Goal: Task Accomplishment & Management: Manage account settings

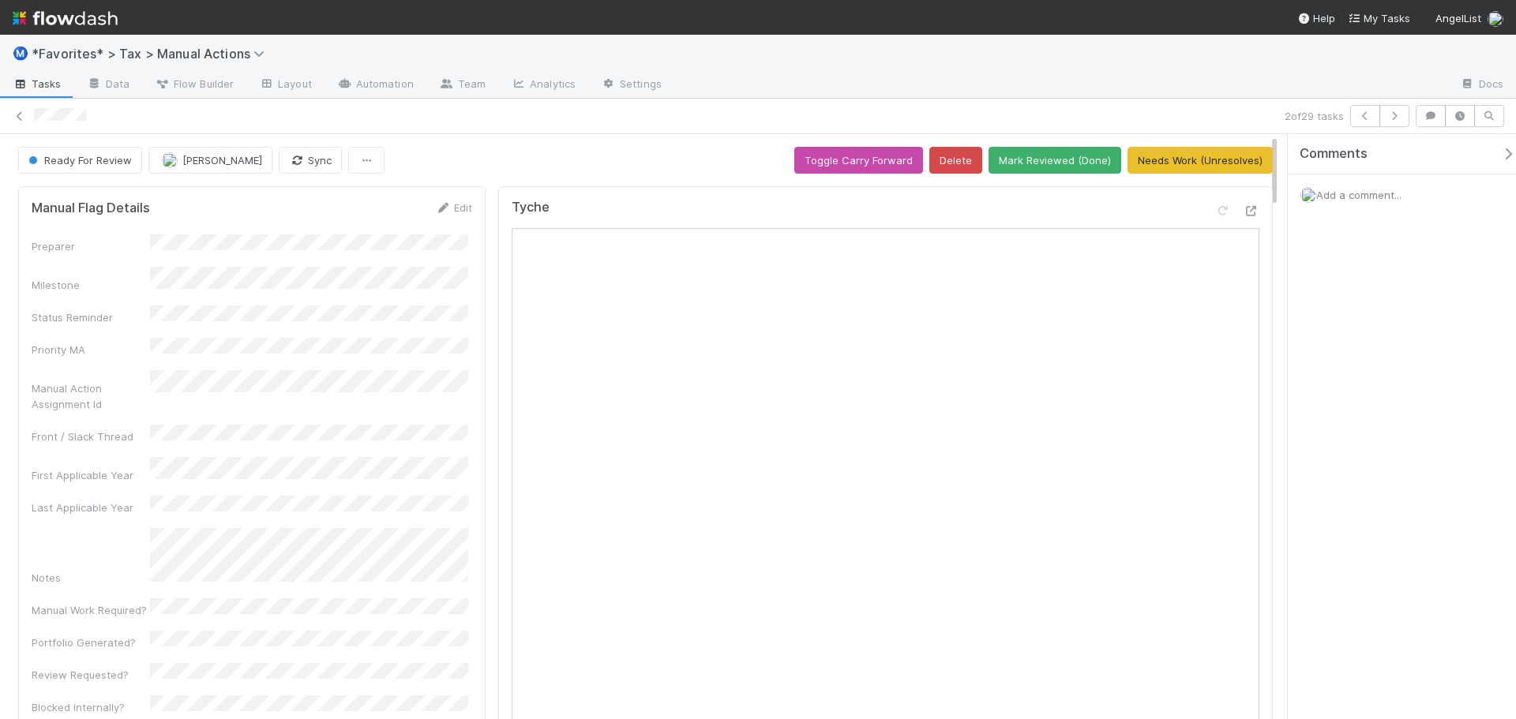
click at [529, 127] on div "2 of 29 tasks" at bounding box center [758, 117] width 1516 height 36
click at [21, 115] on icon at bounding box center [20, 116] width 16 height 10
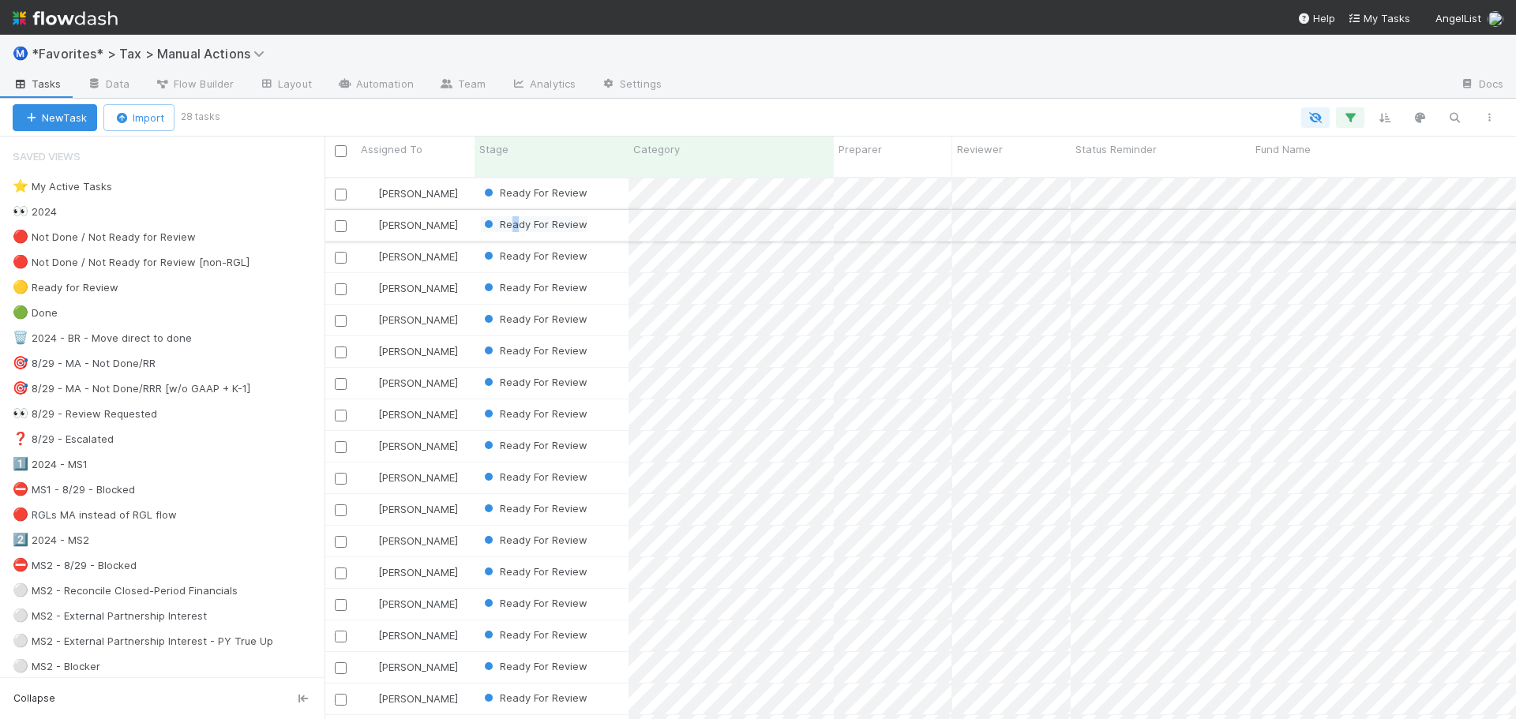
click at [515, 218] on span "Ready For Review" at bounding box center [534, 224] width 107 height 13
click at [774, 109] on div at bounding box center [861, 117] width 1289 height 21
click at [1381, 118] on icon "button" at bounding box center [1385, 118] width 16 height 14
click at [1310, 167] on button "Sort by" at bounding box center [1209, 164] width 339 height 23
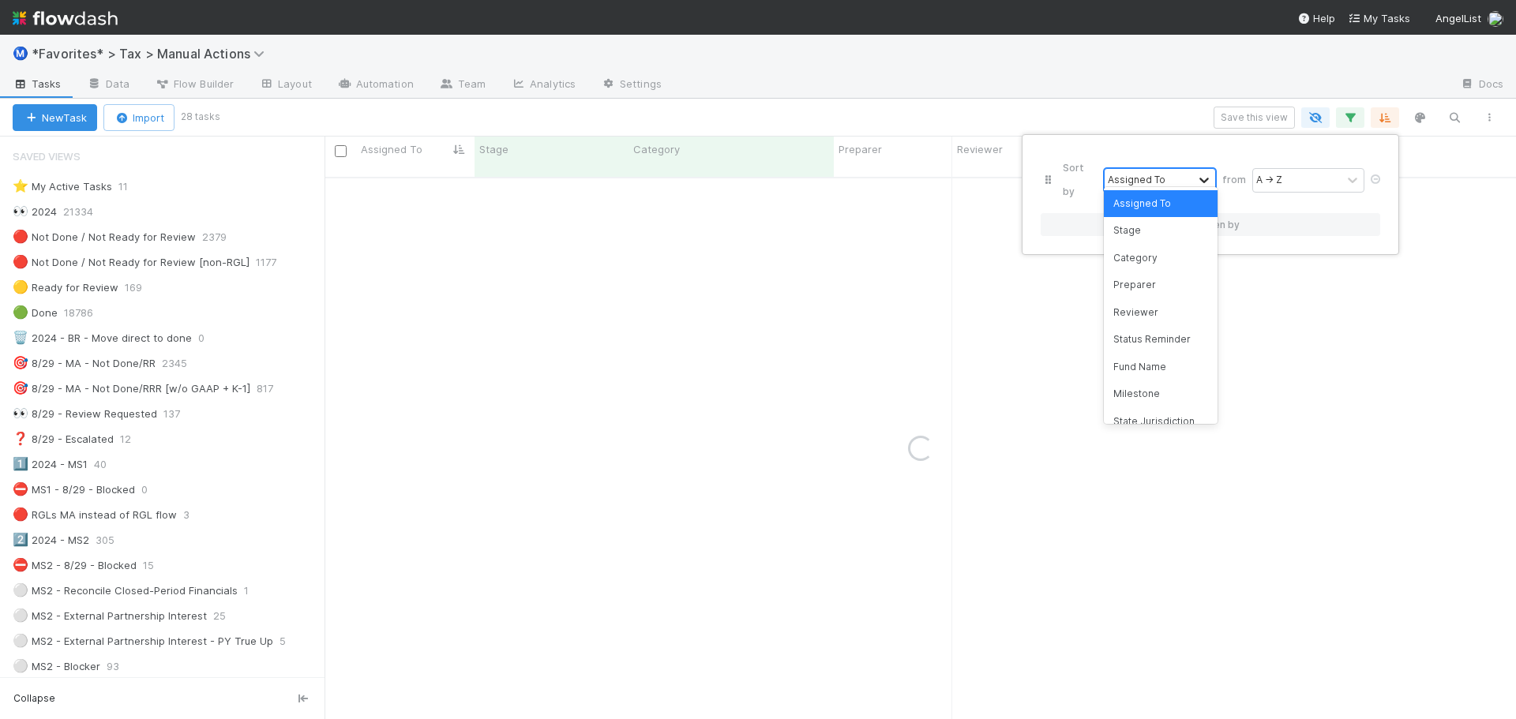
click at [1196, 172] on div at bounding box center [1203, 180] width 19 height 16
click at [1148, 366] on div "Fund Name" at bounding box center [1161, 367] width 114 height 27
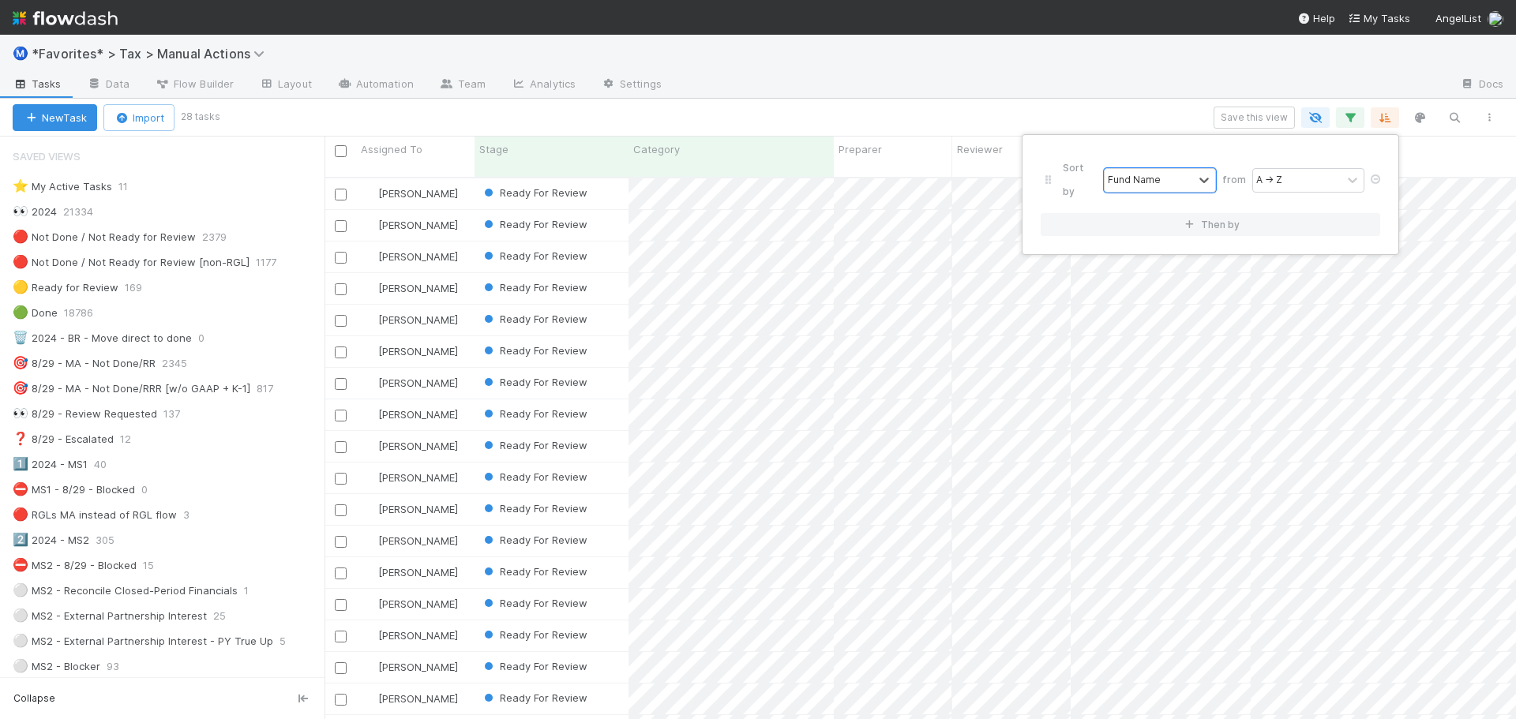
scroll to position [543, 1179]
click at [1189, 71] on div "Sort by option Fund Name, selected. 0 results available. Select is focused ,typ…" at bounding box center [758, 359] width 1516 height 719
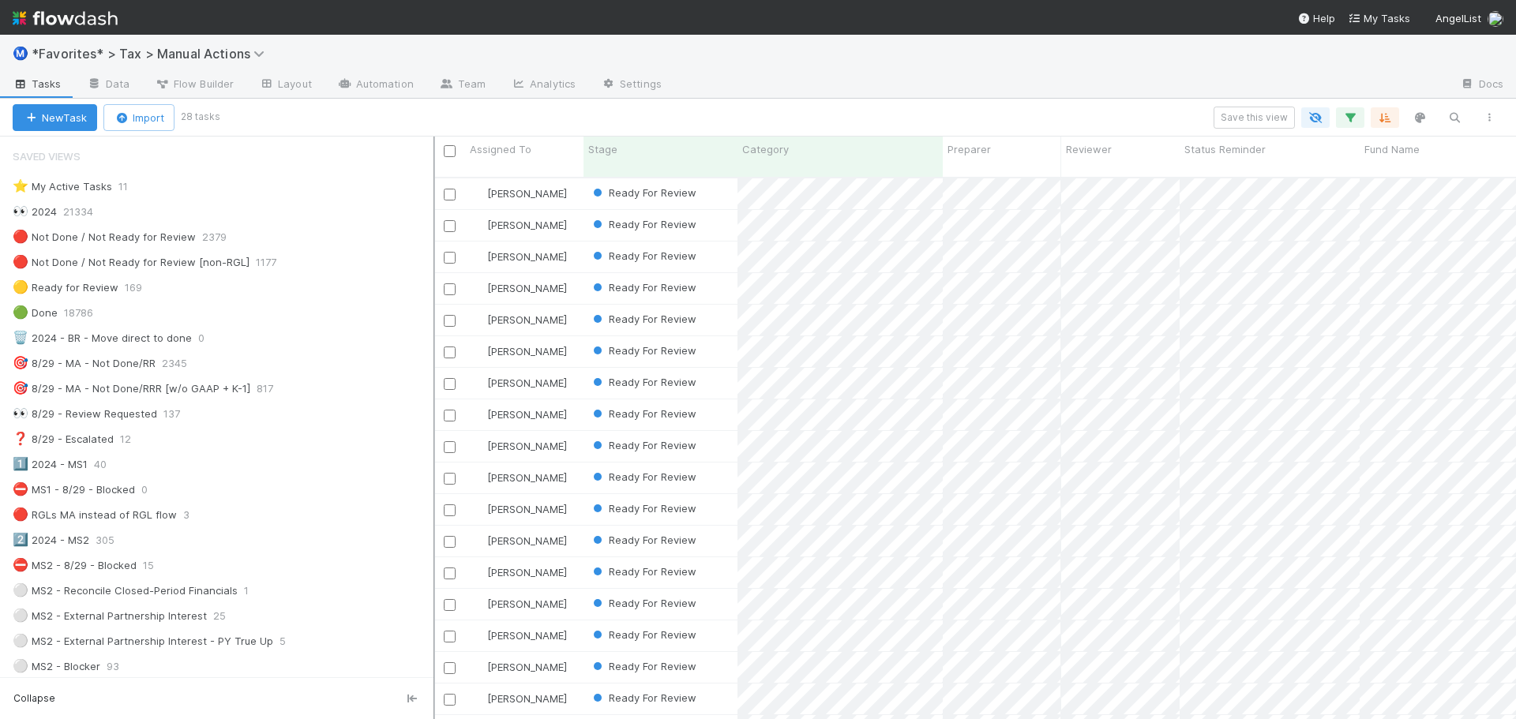
click at [433, 366] on div at bounding box center [434, 428] width 2 height 583
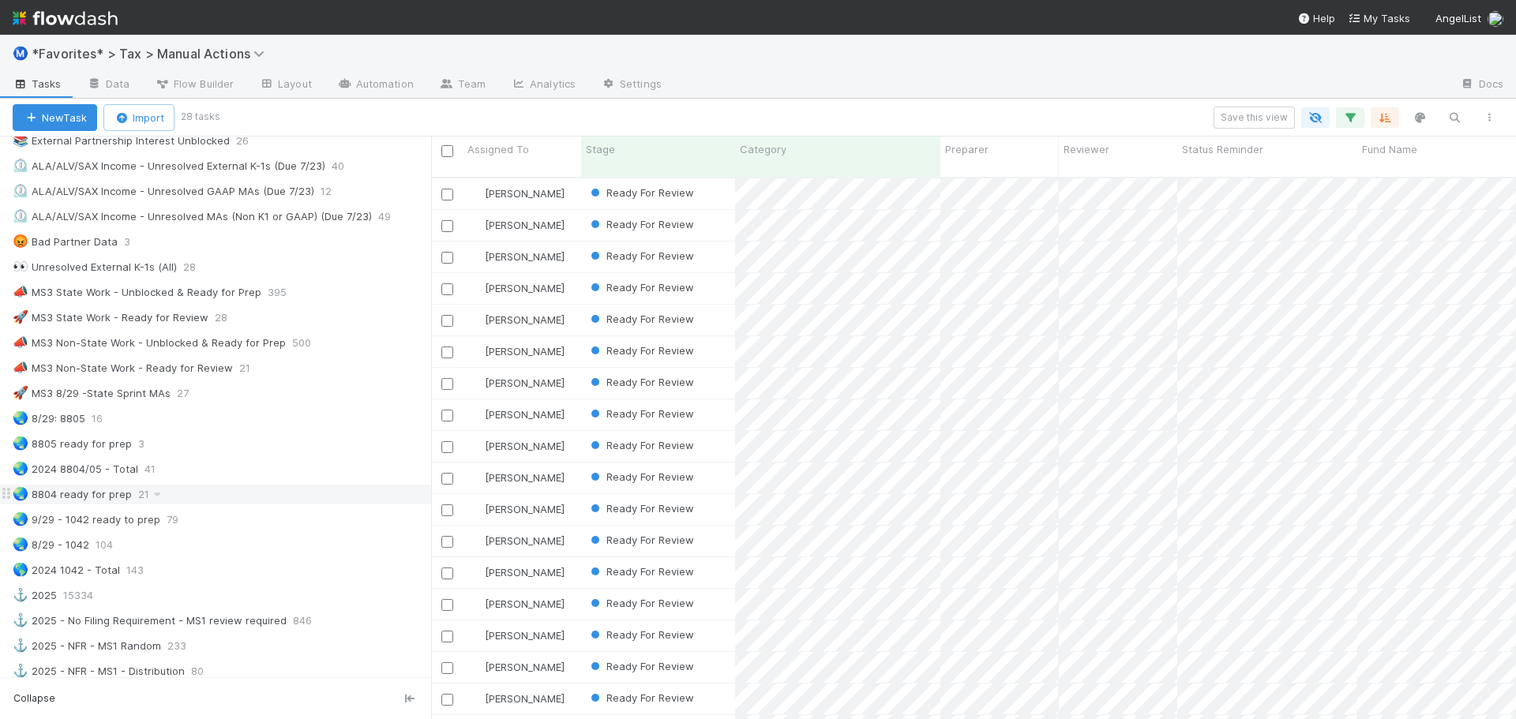
scroll to position [1026, 0]
click at [336, 321] on div "🚀 MS3 State Work - Ready for Review 28" at bounding box center [222, 323] width 418 height 20
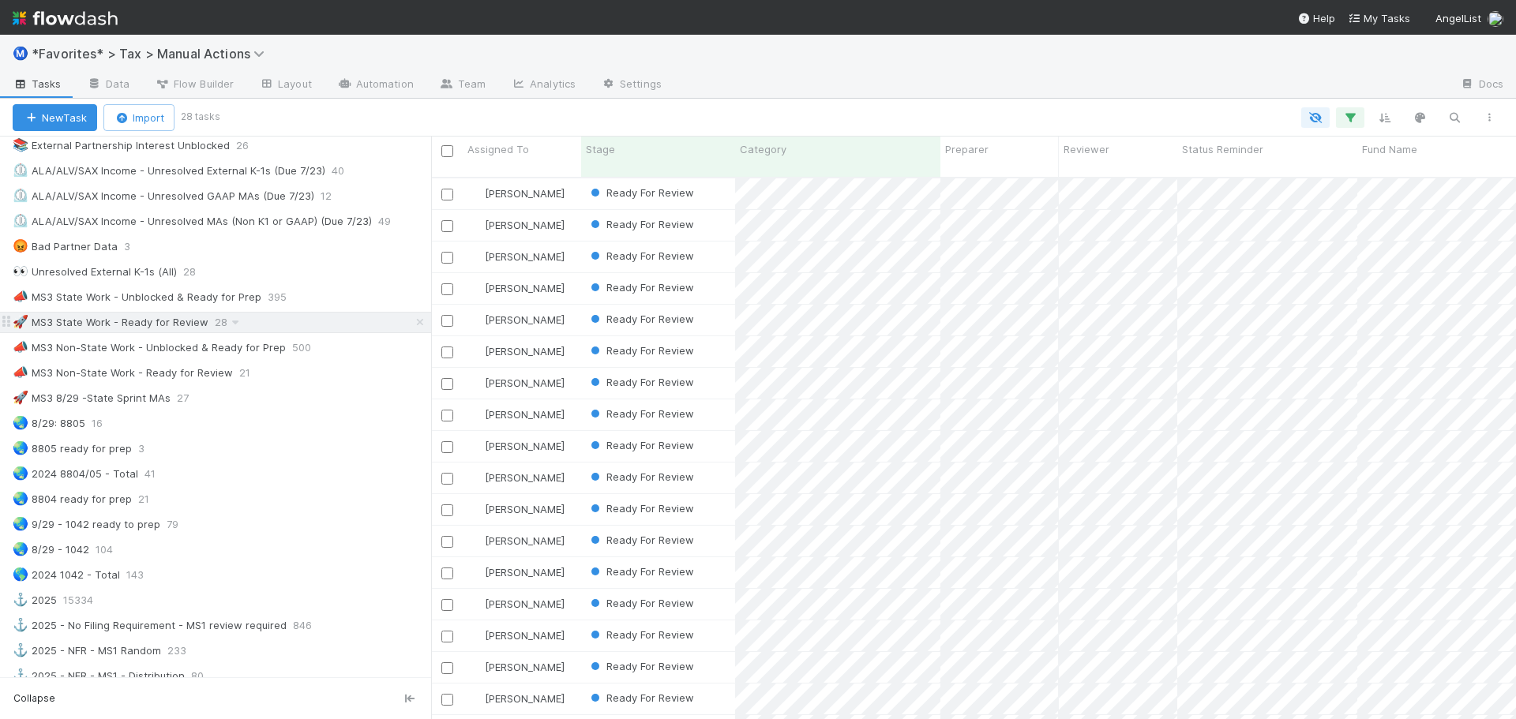
scroll to position [543, 1073]
click at [1381, 117] on icon "button" at bounding box center [1385, 118] width 16 height 14
click at [1295, 156] on button "Sort by" at bounding box center [1209, 164] width 339 height 23
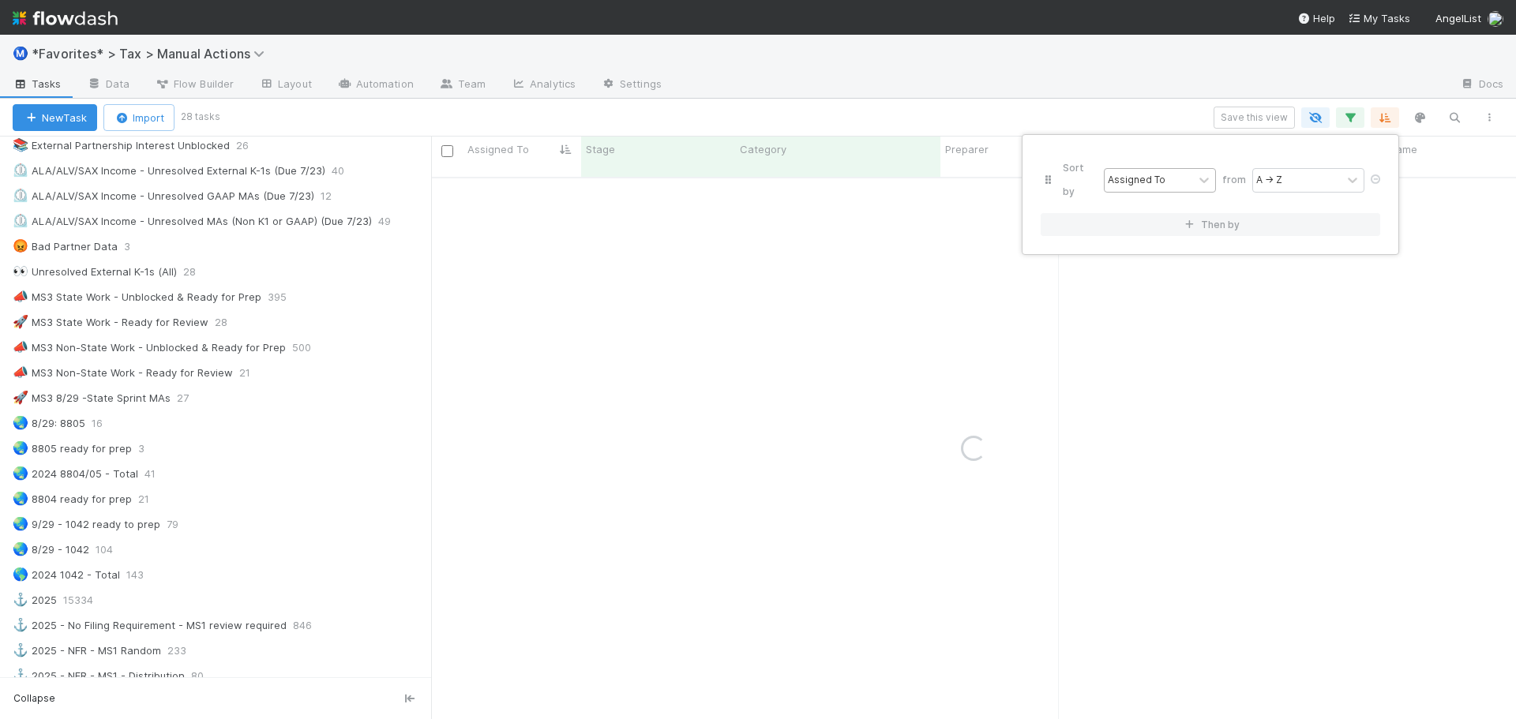
click at [1159, 173] on div "Assigned To" at bounding box center [1136, 180] width 58 height 14
type input "fun"
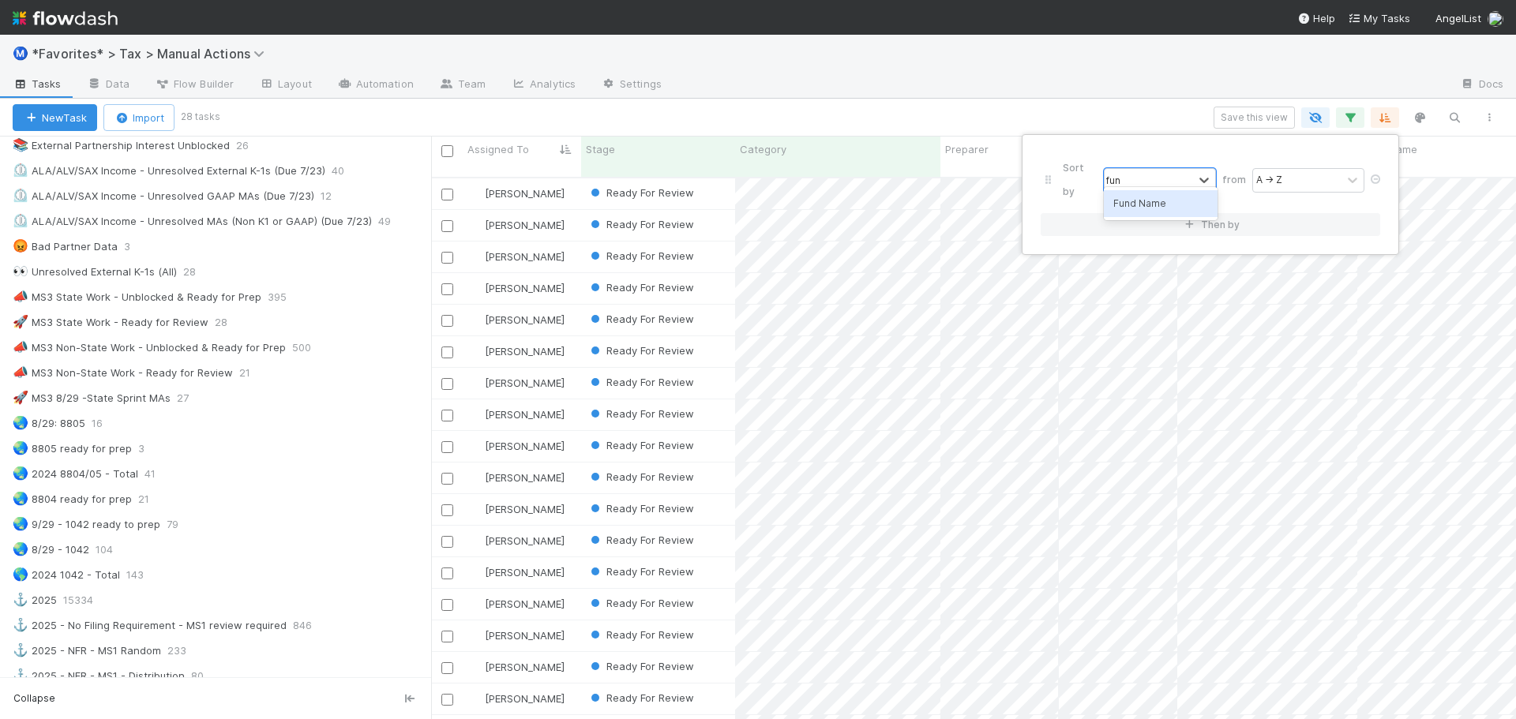
drag, startPoint x: 1117, startPoint y: 200, endPoint x: 1272, endPoint y: 175, distance: 157.4
click at [1119, 200] on div "Fund Name" at bounding box center [1161, 203] width 114 height 27
click at [1193, 101] on div "Sort by option Fund Name, selected. 0 results available. Select is focused ,typ…" at bounding box center [758, 359] width 1516 height 719
click at [1240, 114] on button "Save this view" at bounding box center [1253, 118] width 81 height 22
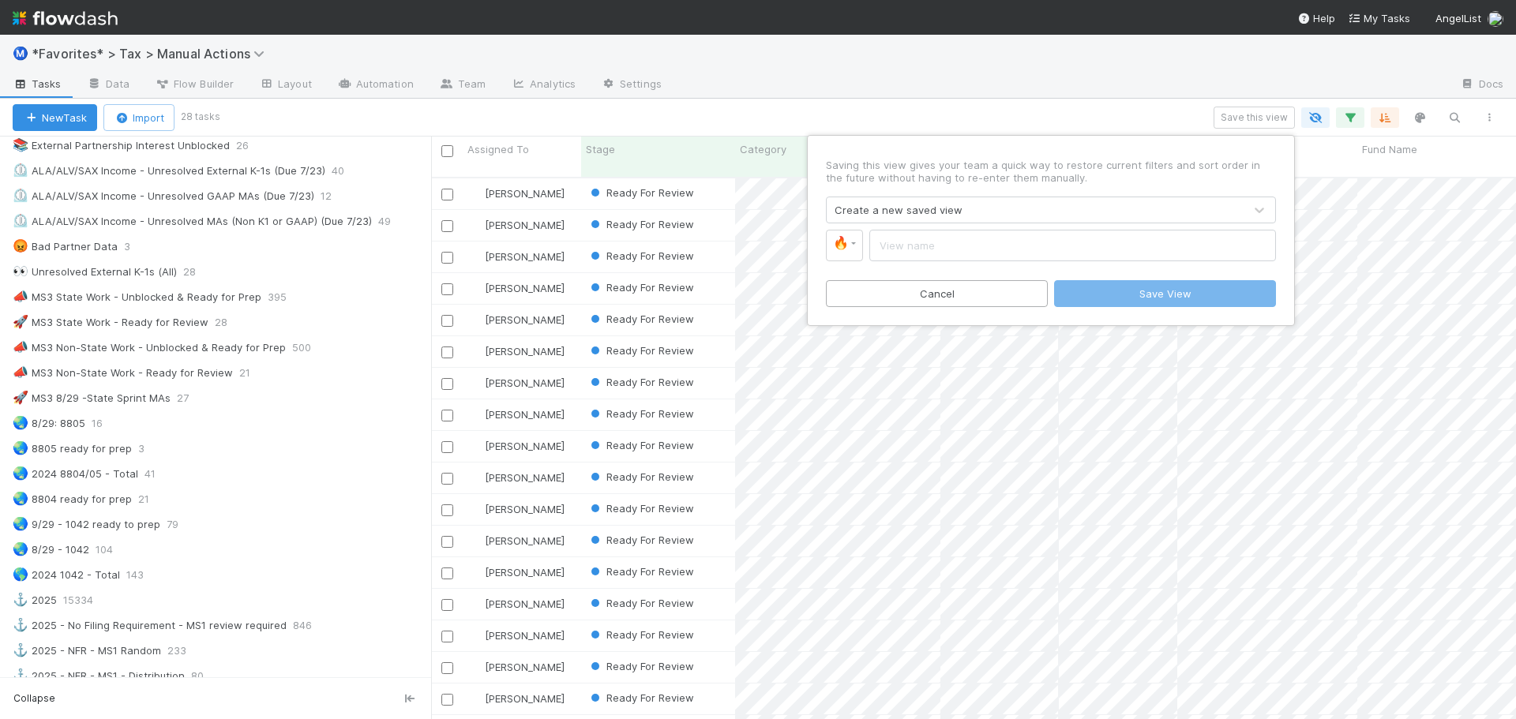
click at [971, 241] on input "text" at bounding box center [1072, 246] width 407 height 32
click at [962, 216] on div "Create a new saved view" at bounding box center [1034, 209] width 417 height 25
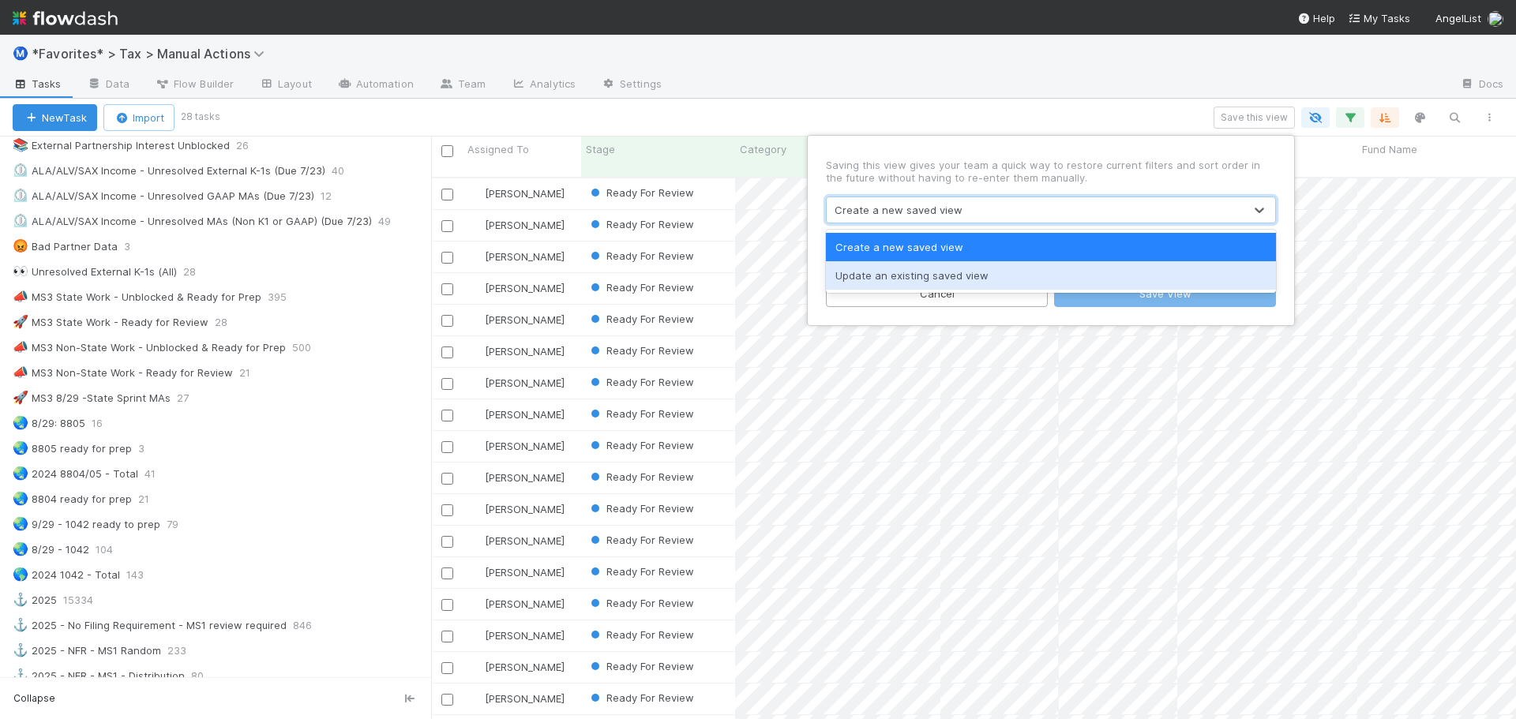
click at [941, 274] on div "Create a new saved view Update an existing saved view" at bounding box center [1051, 261] width 450 height 63
click at [940, 269] on div "Update an existing saved view" at bounding box center [1051, 275] width 450 height 28
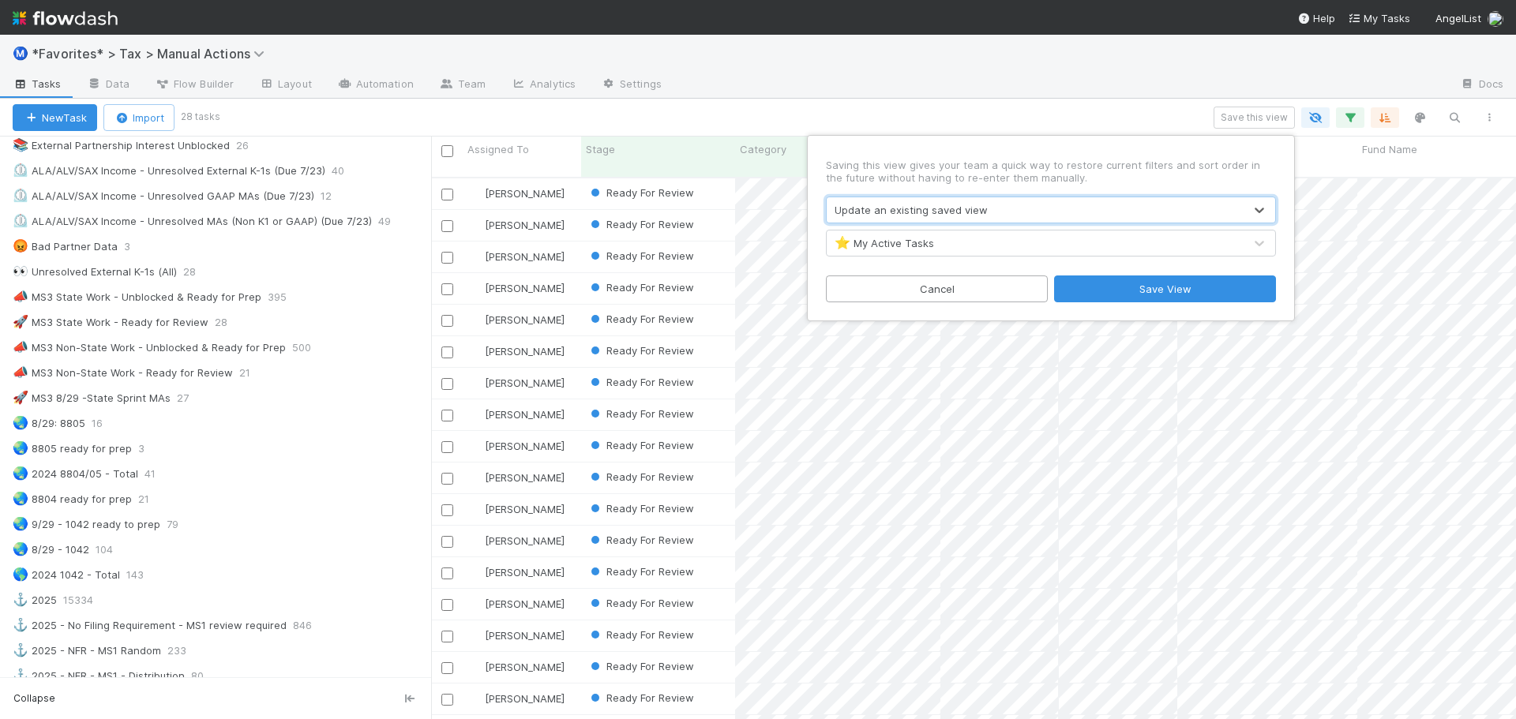
click at [940, 245] on div "⭐ My Active Tasks" at bounding box center [1034, 242] width 417 height 25
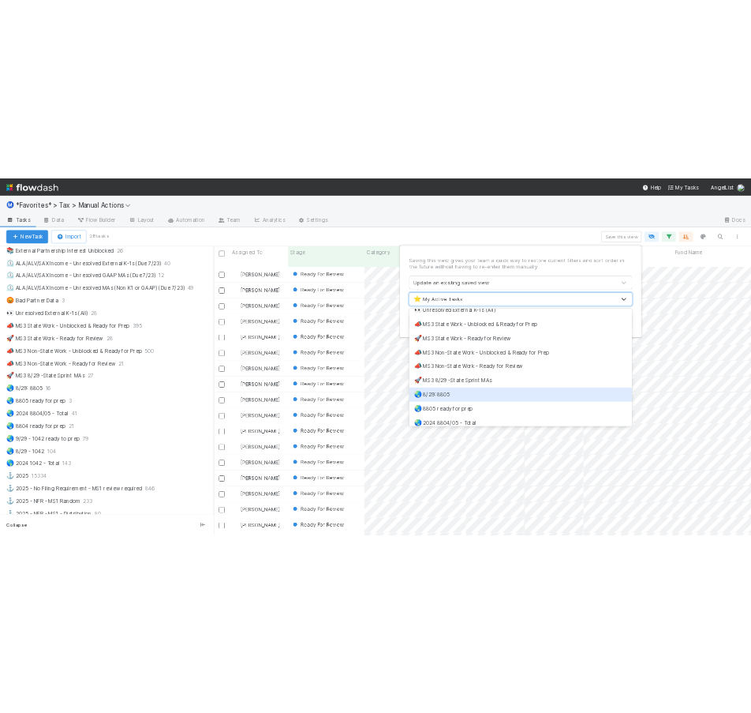
scroll to position [1263, 0]
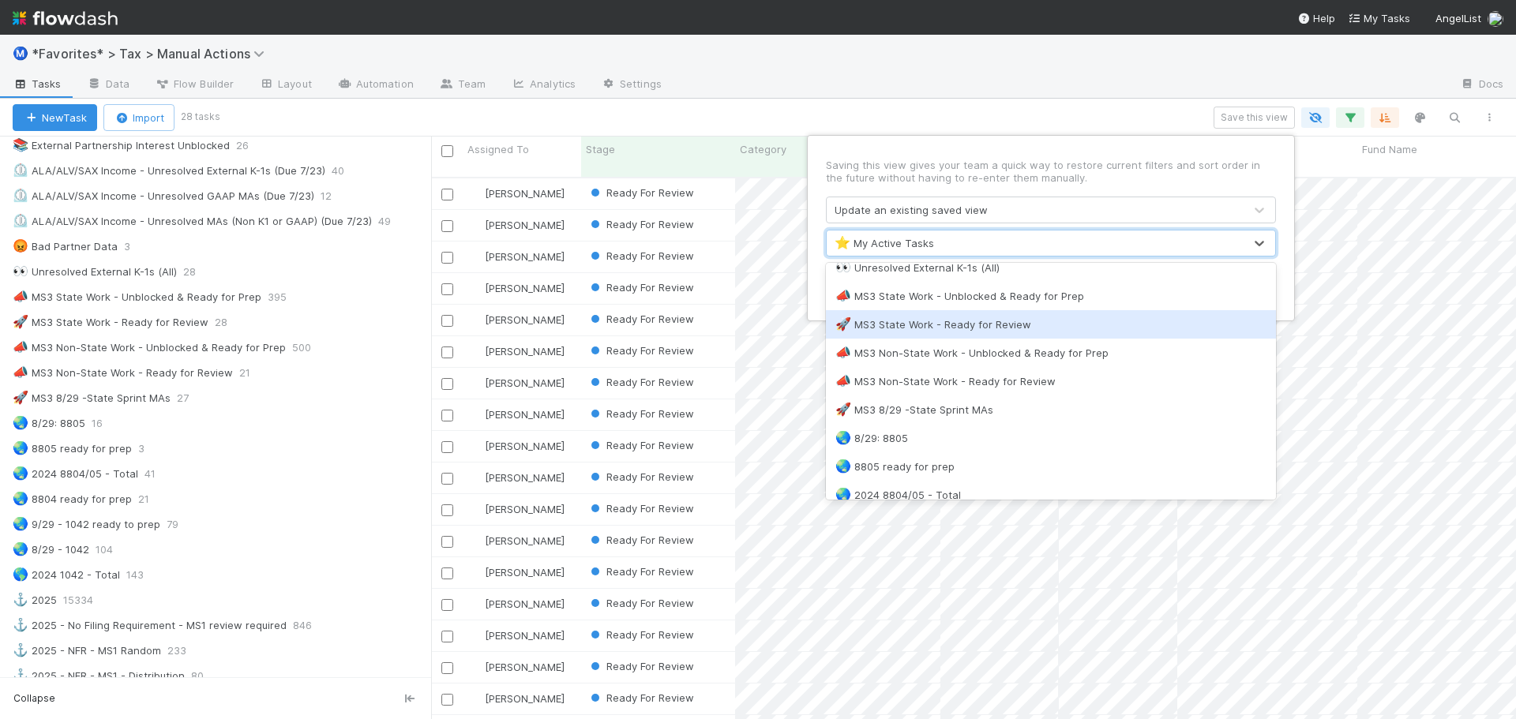
drag, startPoint x: 937, startPoint y: 326, endPoint x: 981, endPoint y: 323, distance: 44.3
click at [940, 325] on div "🚀 MS3 State Work - Ready for Review" at bounding box center [1050, 325] width 431 height 16
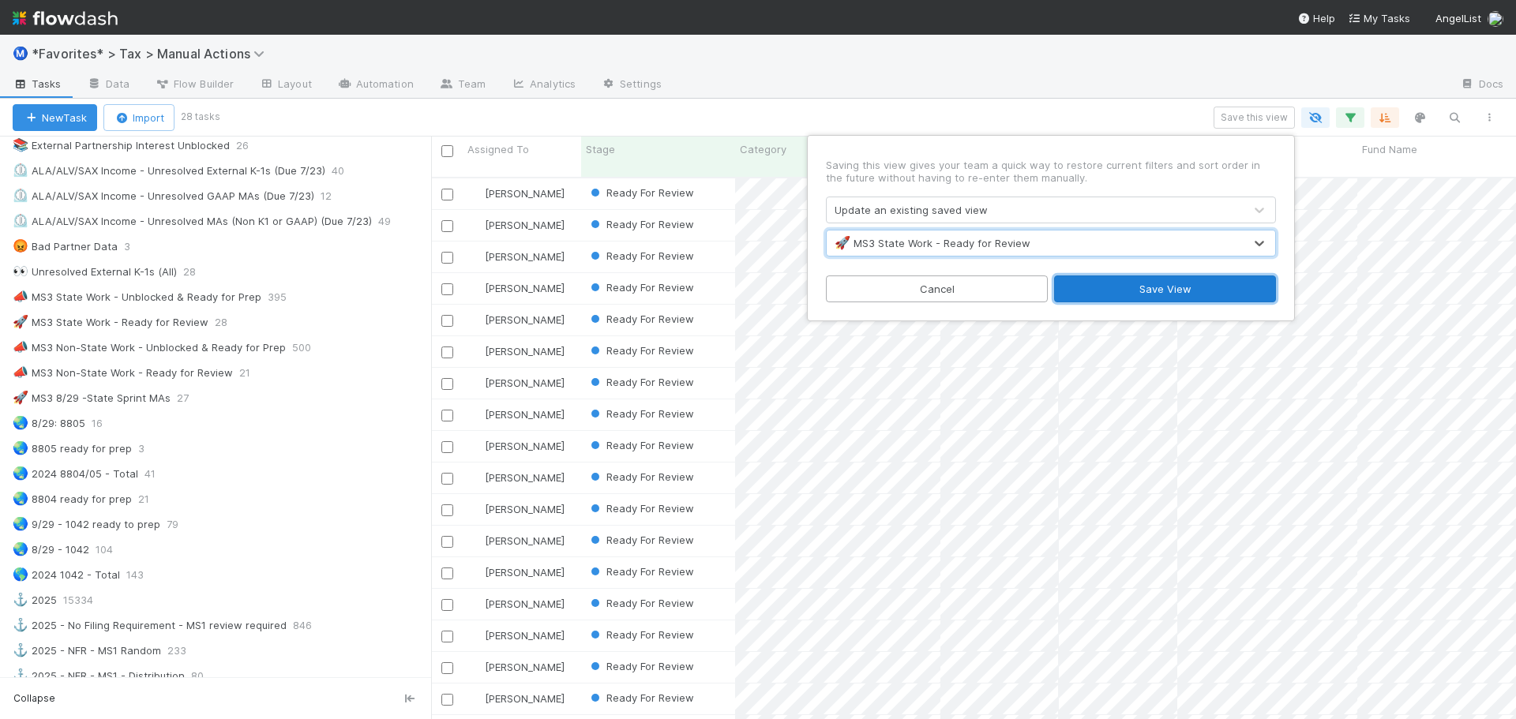
click at [1183, 282] on button "Save View" at bounding box center [1165, 288] width 222 height 27
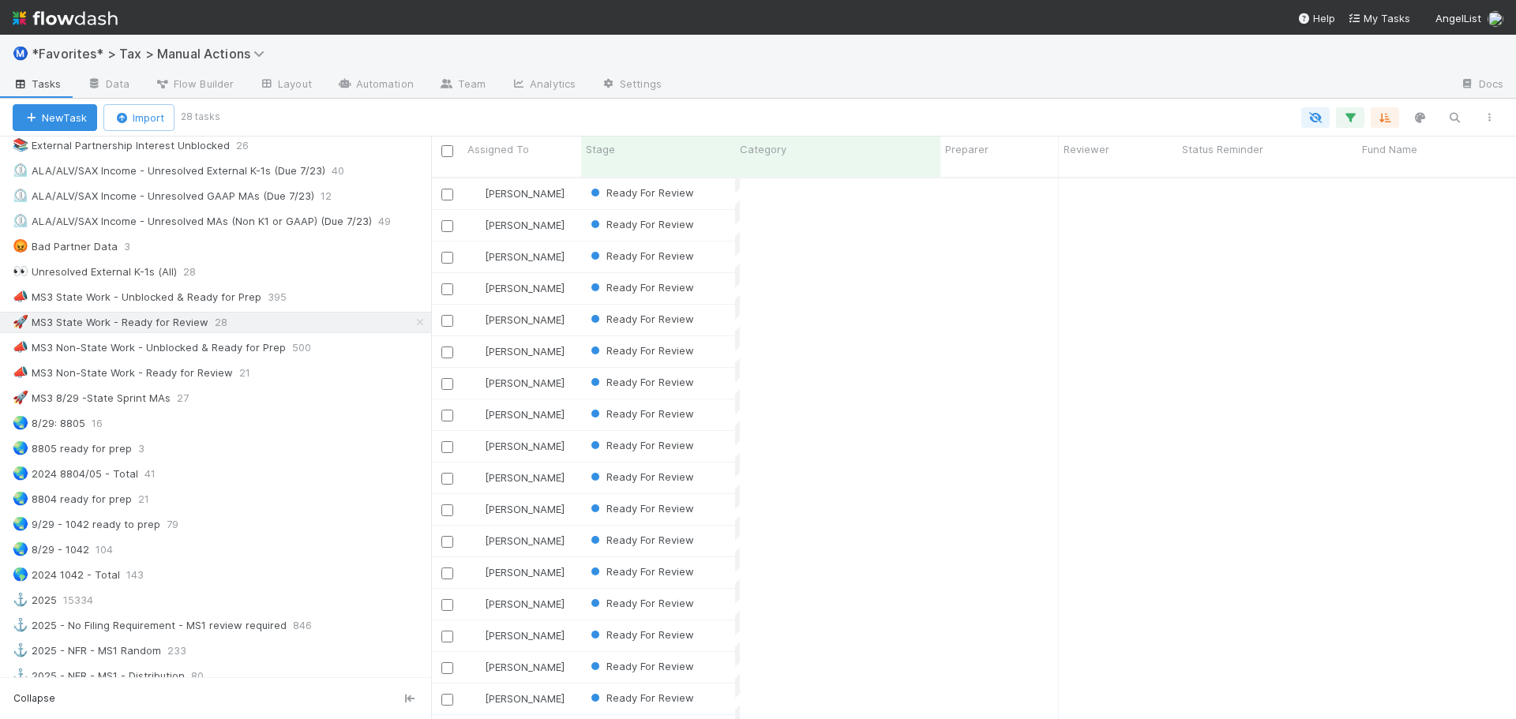
scroll to position [543, 1073]
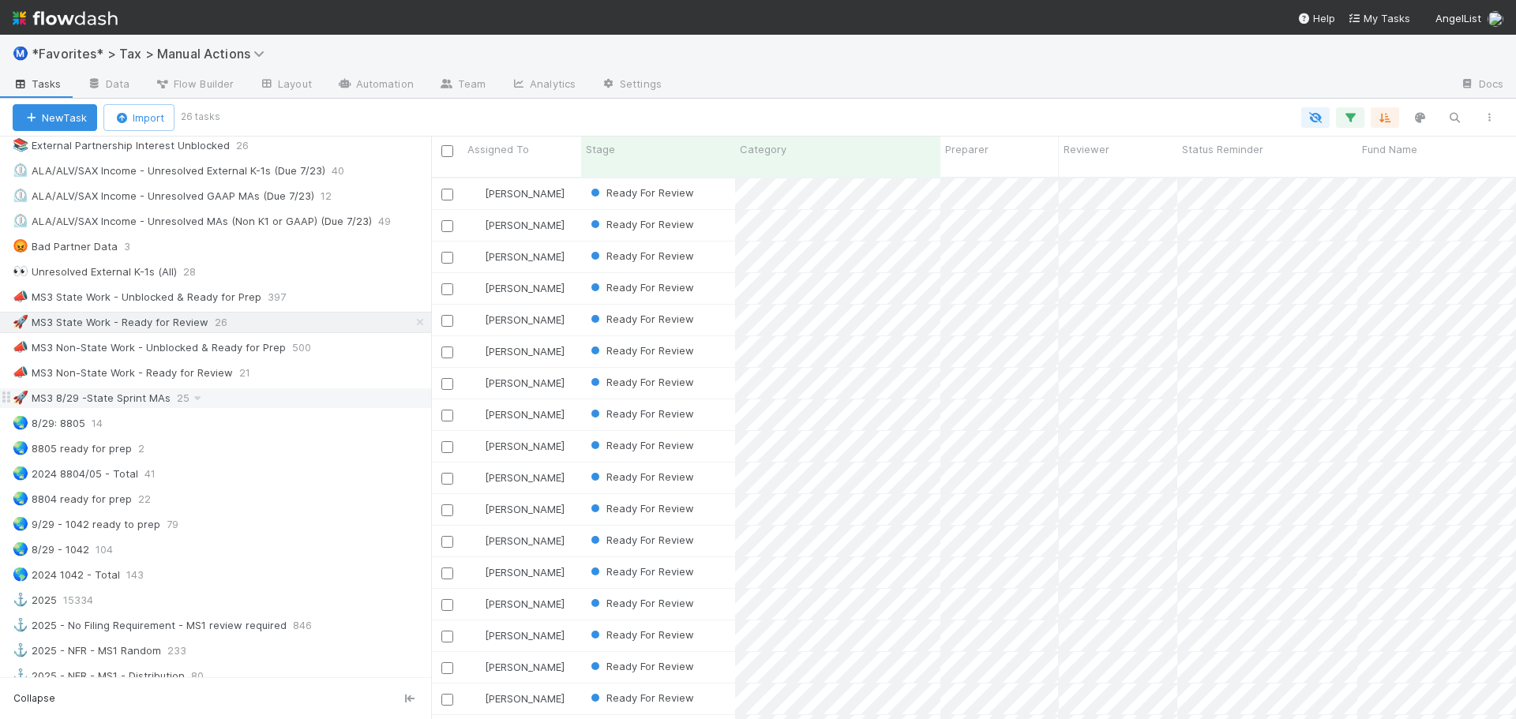
click at [302, 402] on div "🚀 MS3 8/29 -State Sprint MAs 25" at bounding box center [222, 398] width 418 height 20
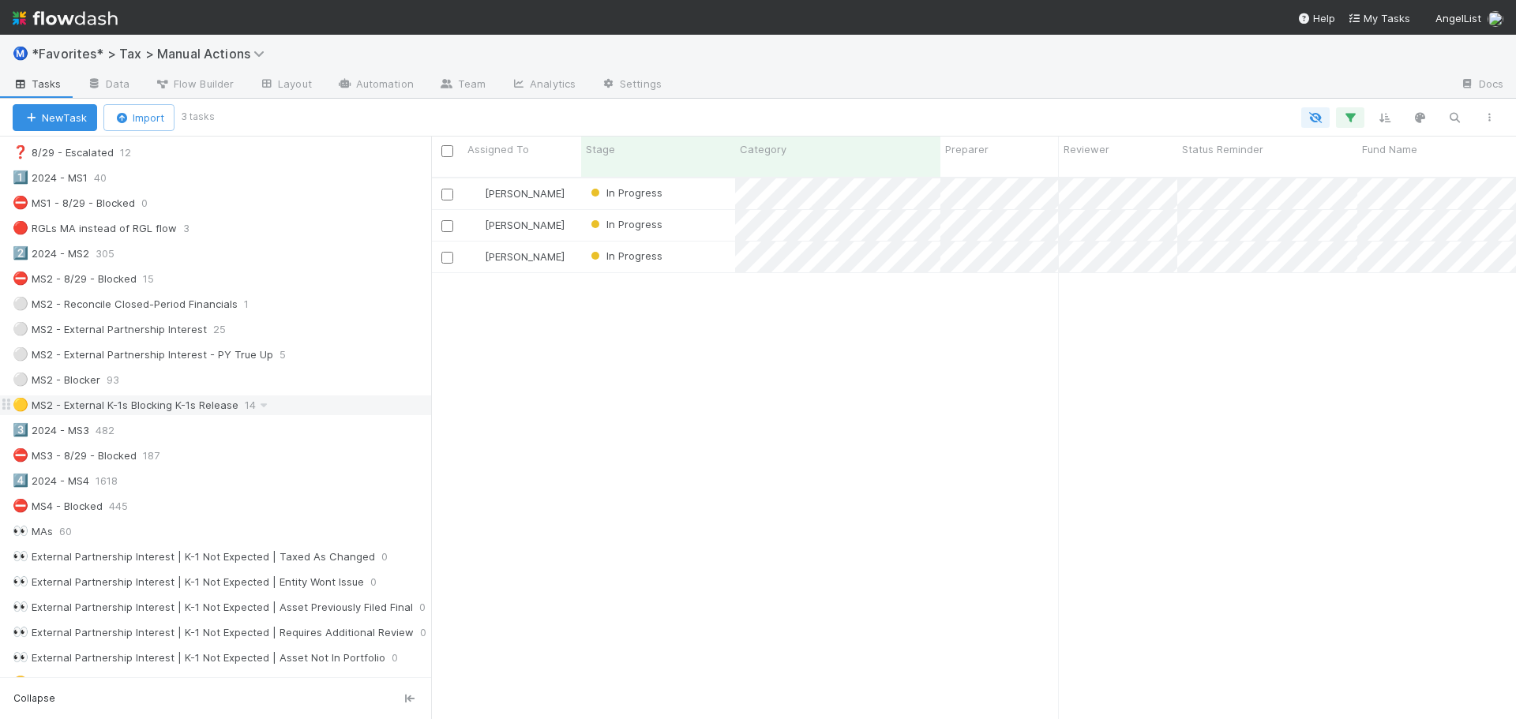
scroll to position [237, 0]
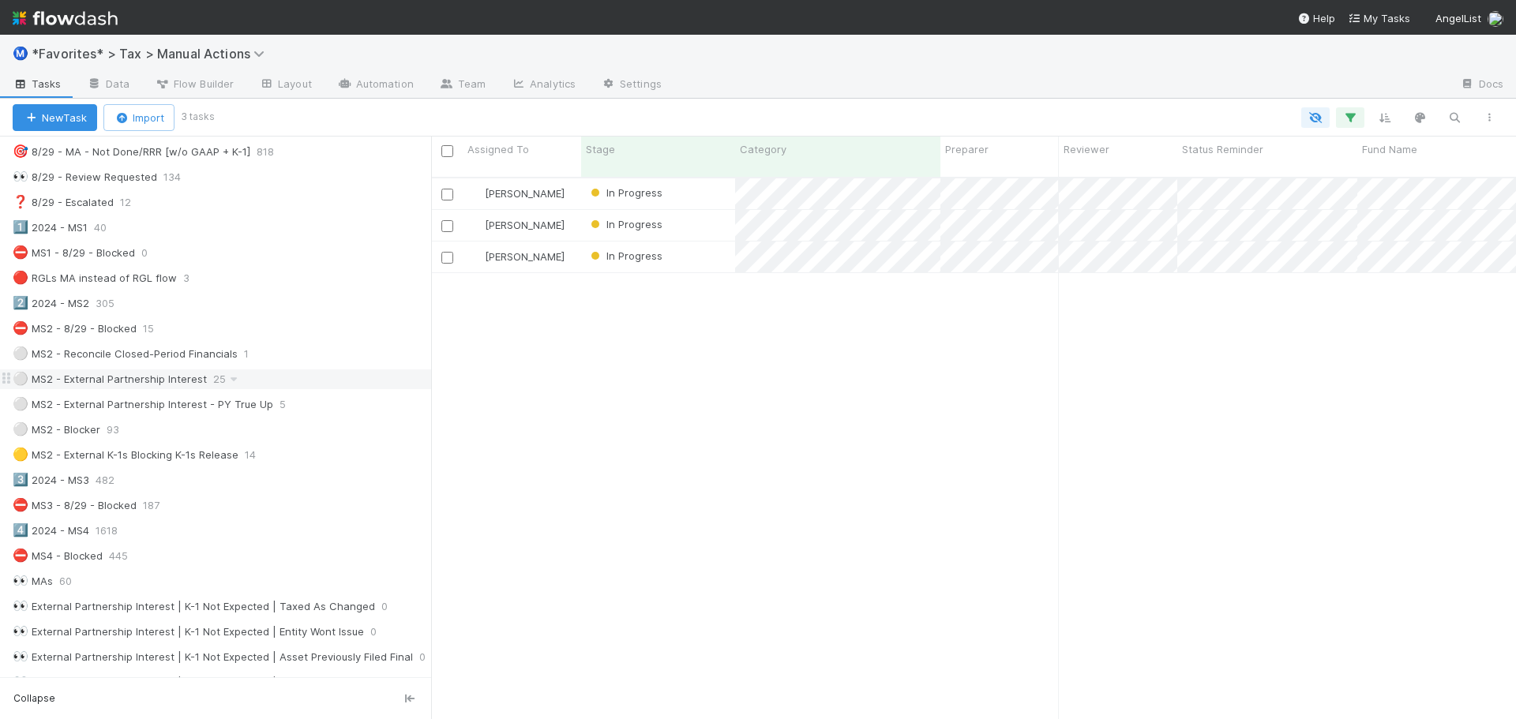
click at [303, 375] on div "⚪ MS2 - External Partnership Interest 25" at bounding box center [222, 379] width 418 height 20
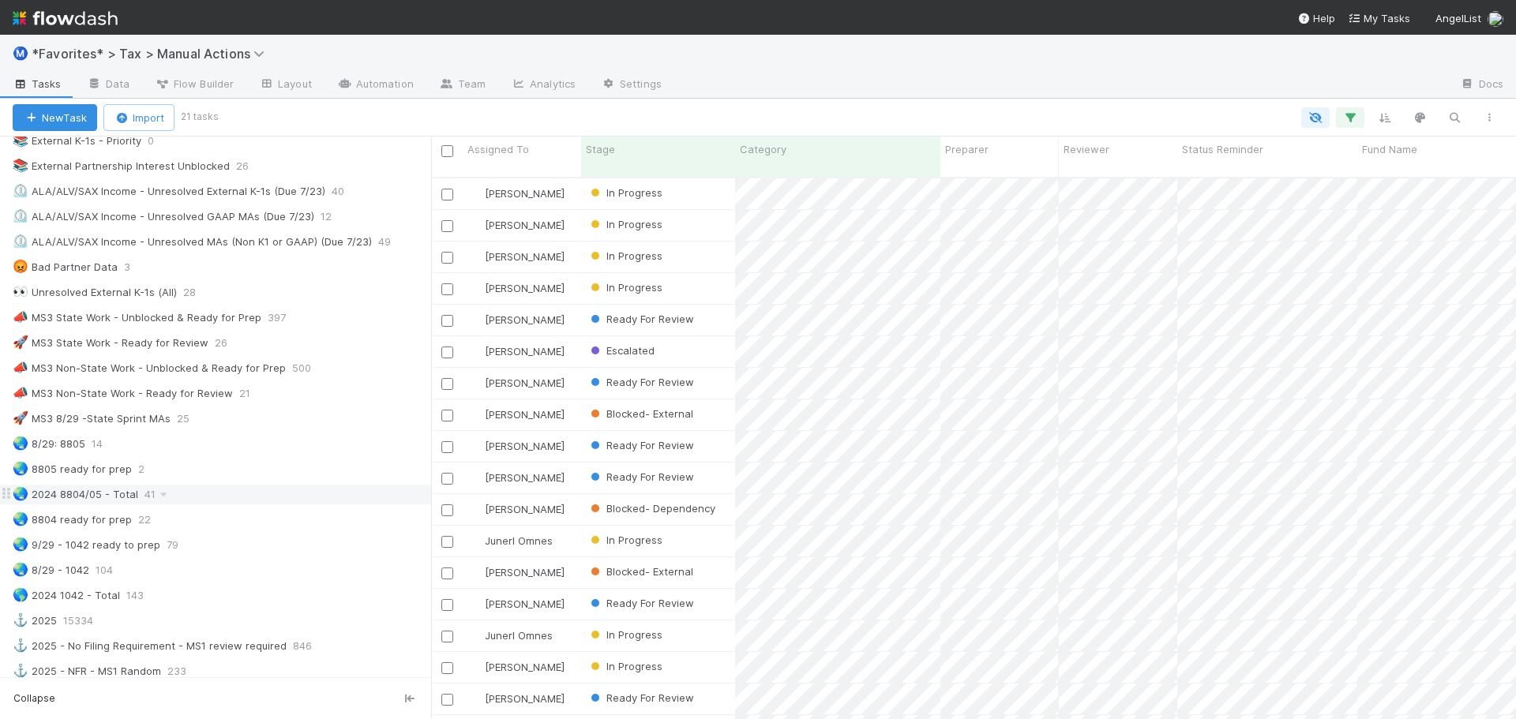
scroll to position [947, 0]
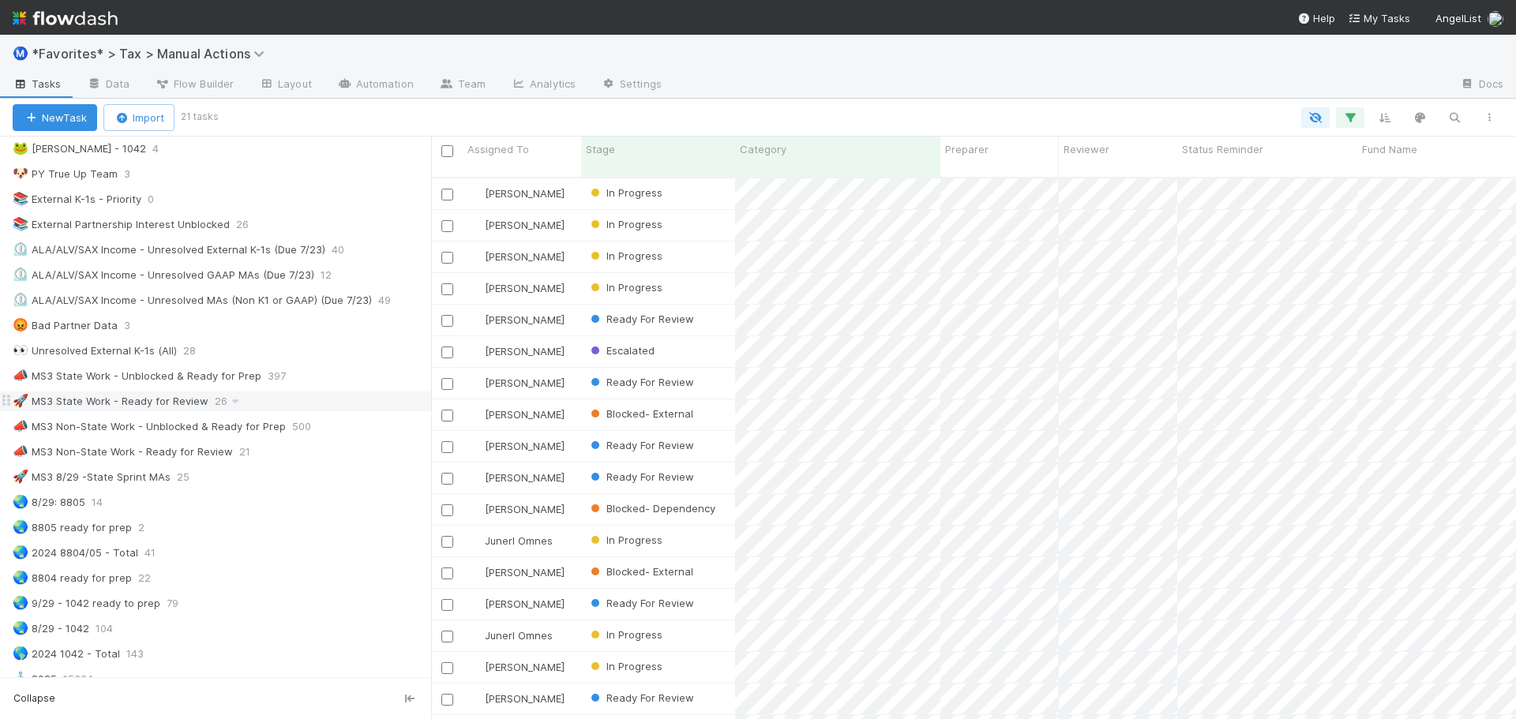
click at [305, 403] on div "🚀 MS3 State Work - Ready for Review 26" at bounding box center [222, 402] width 418 height 20
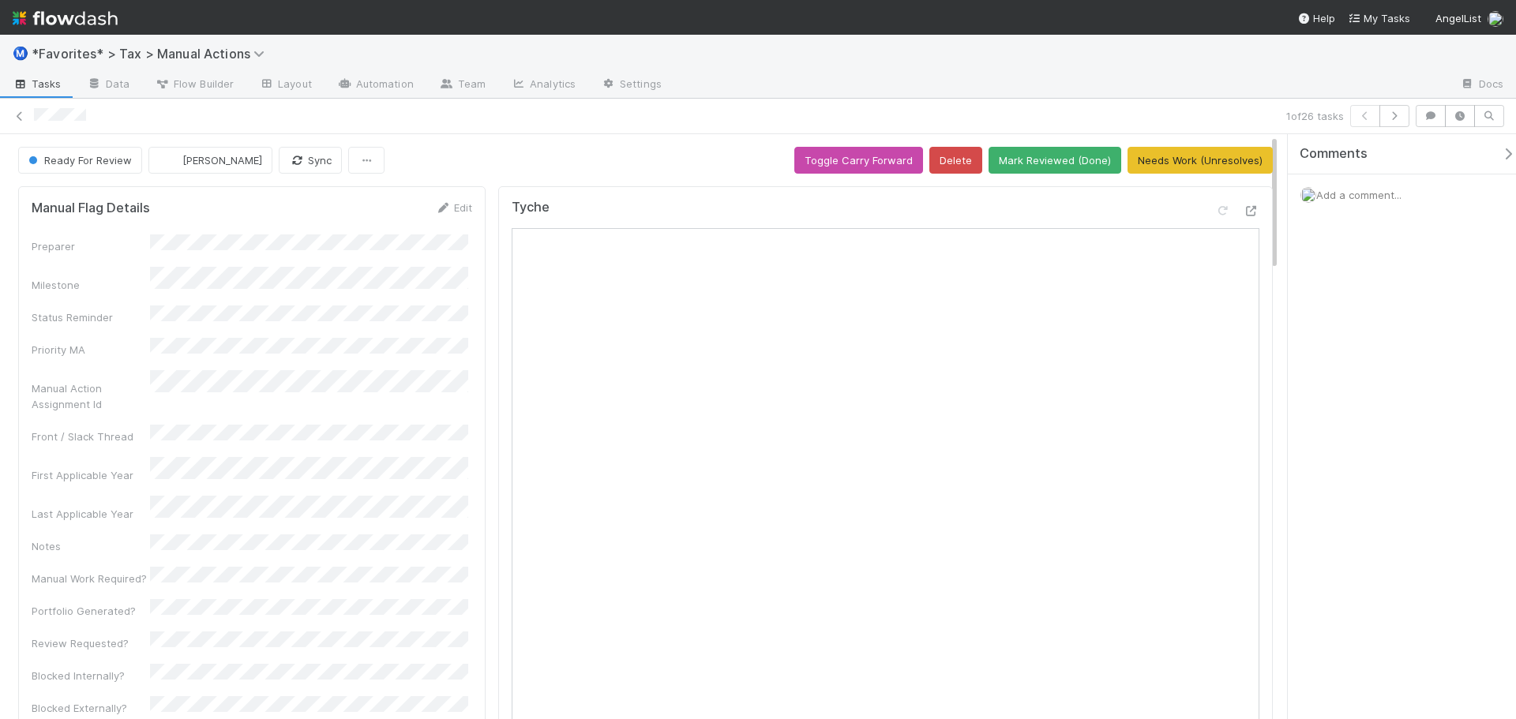
click at [1228, 208] on div at bounding box center [1237, 214] width 44 height 22
click at [1243, 208] on icon at bounding box center [1251, 211] width 16 height 10
click at [1064, 161] on button "Mark Reviewed (Done)" at bounding box center [1054, 160] width 133 height 27
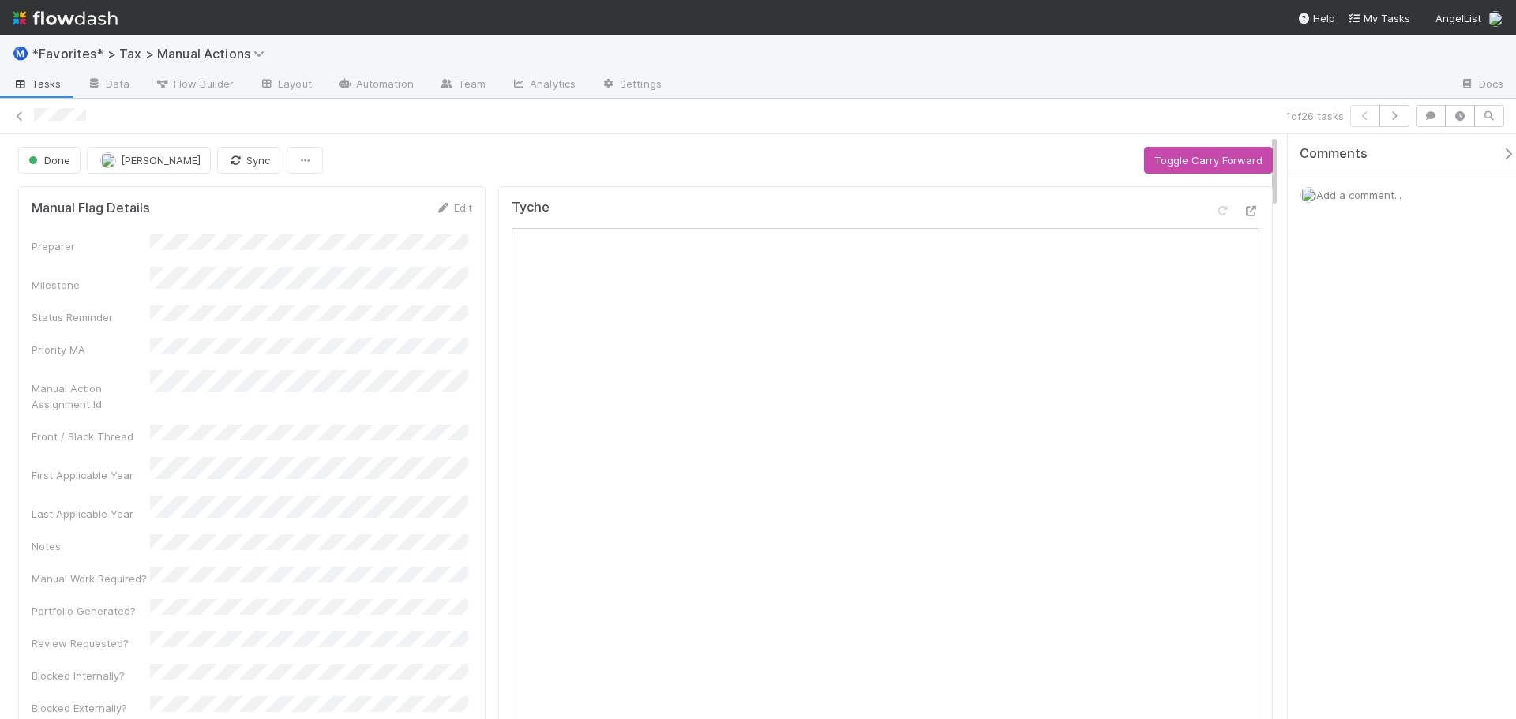
click at [1060, 113] on div at bounding box center [657, 116] width 1246 height 17
click at [1403, 110] on button "button" at bounding box center [1394, 116] width 30 height 22
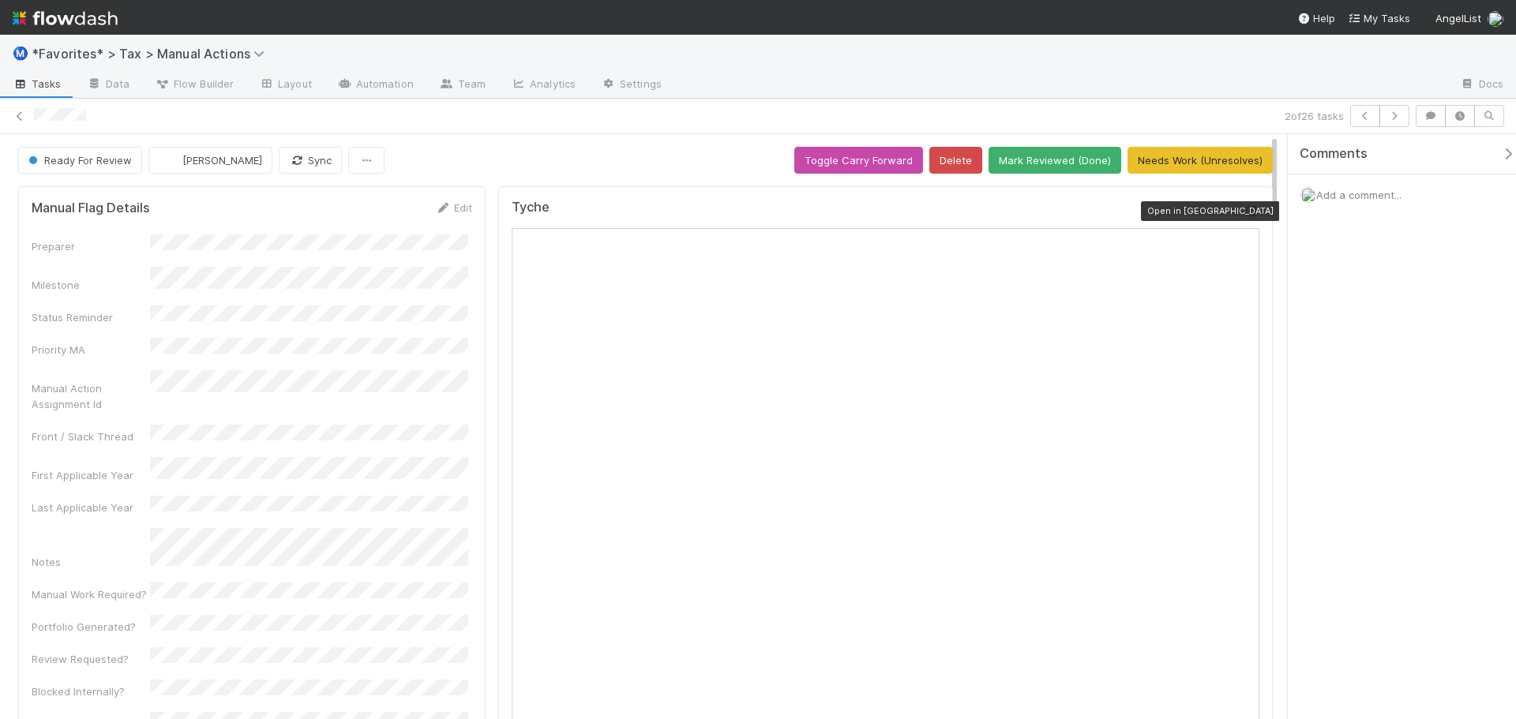
click at [1243, 212] on icon at bounding box center [1251, 211] width 16 height 10
click at [1062, 167] on button "Mark Reviewed (Done)" at bounding box center [1054, 160] width 133 height 27
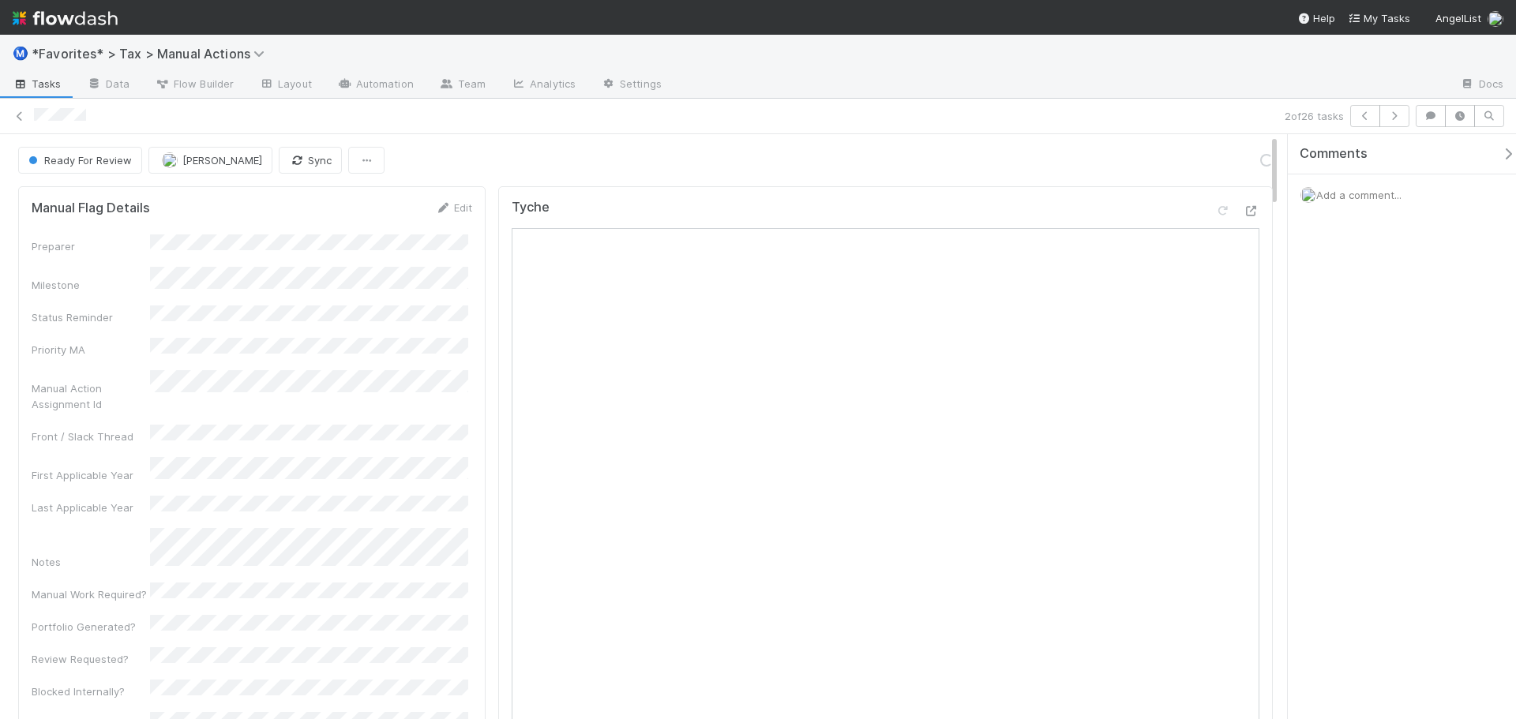
click at [1028, 107] on div "2 of 26 tasks" at bounding box center [758, 116] width 1516 height 22
click at [1401, 115] on icon "button" at bounding box center [1394, 115] width 16 height 9
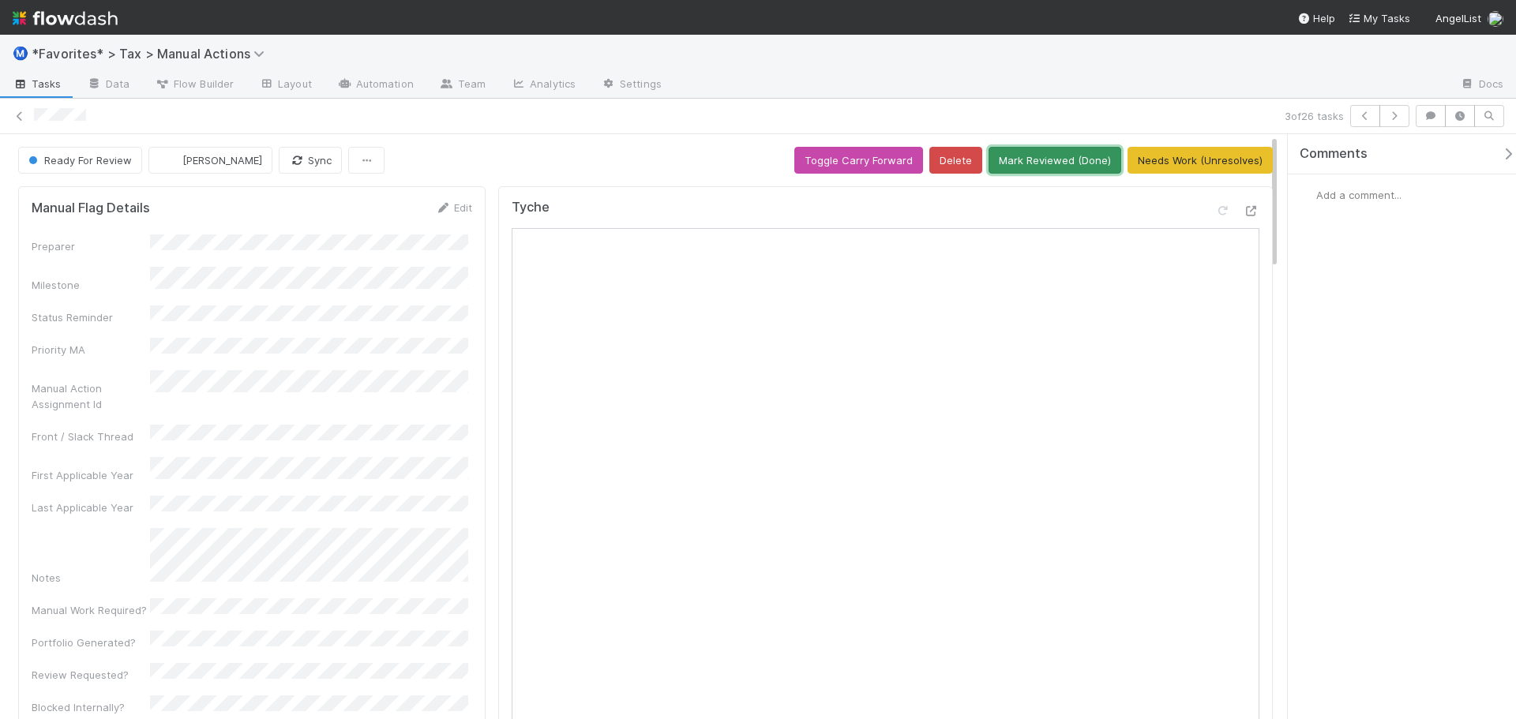
click at [1045, 163] on button "Mark Reviewed (Done)" at bounding box center [1054, 160] width 133 height 27
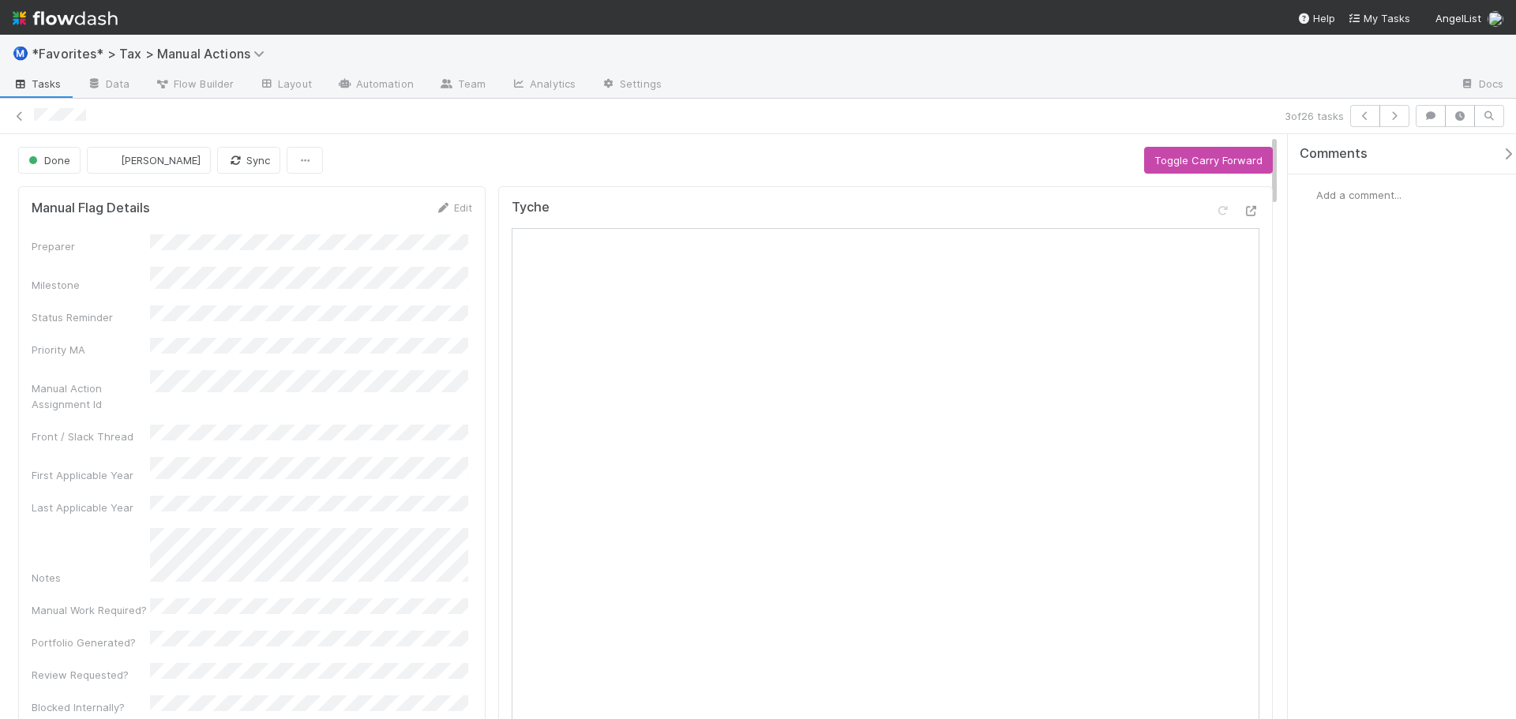
click at [990, 172] on div "Done Enrique Hernandez Sync Toggle Carry Forward" at bounding box center [645, 160] width 1254 height 27
click at [1406, 111] on button "button" at bounding box center [1394, 116] width 30 height 22
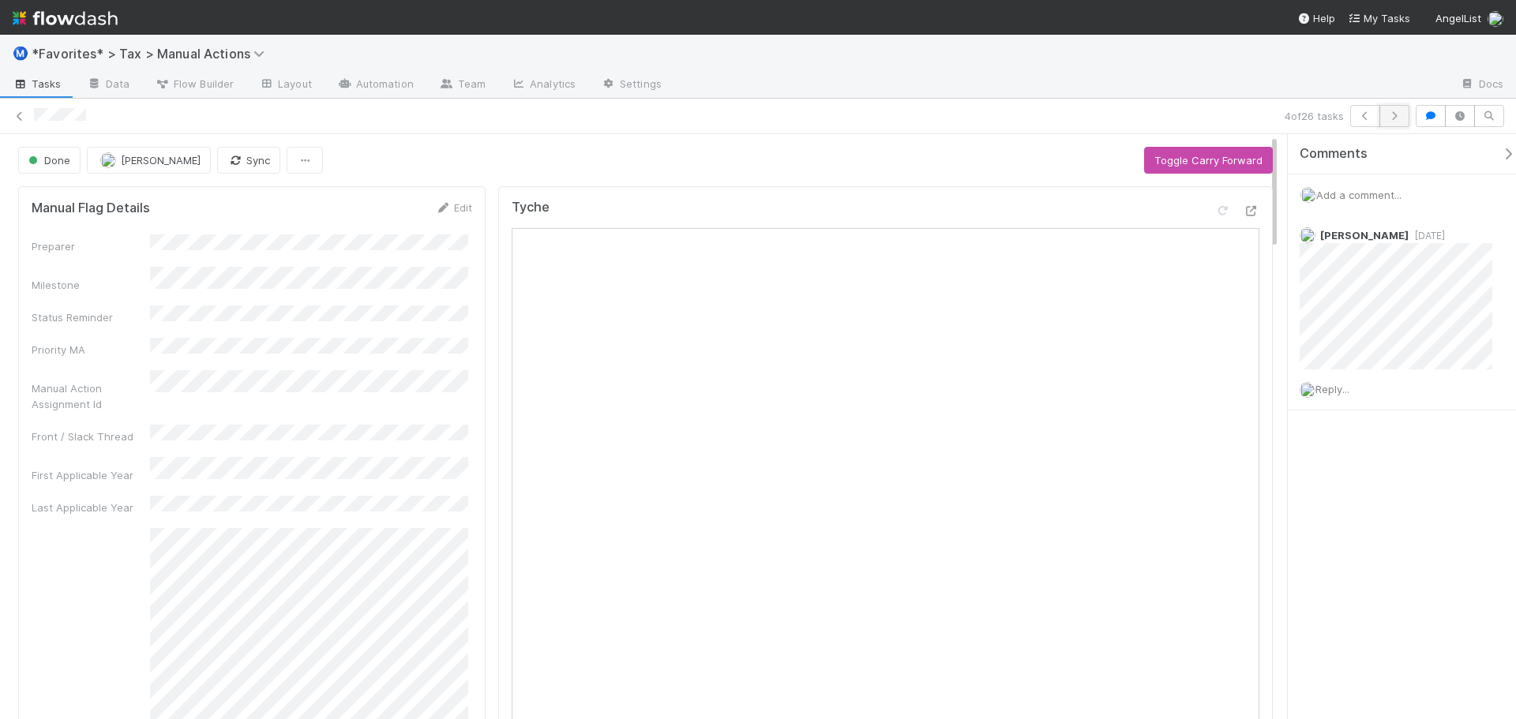
click at [1391, 118] on icon "button" at bounding box center [1394, 115] width 16 height 9
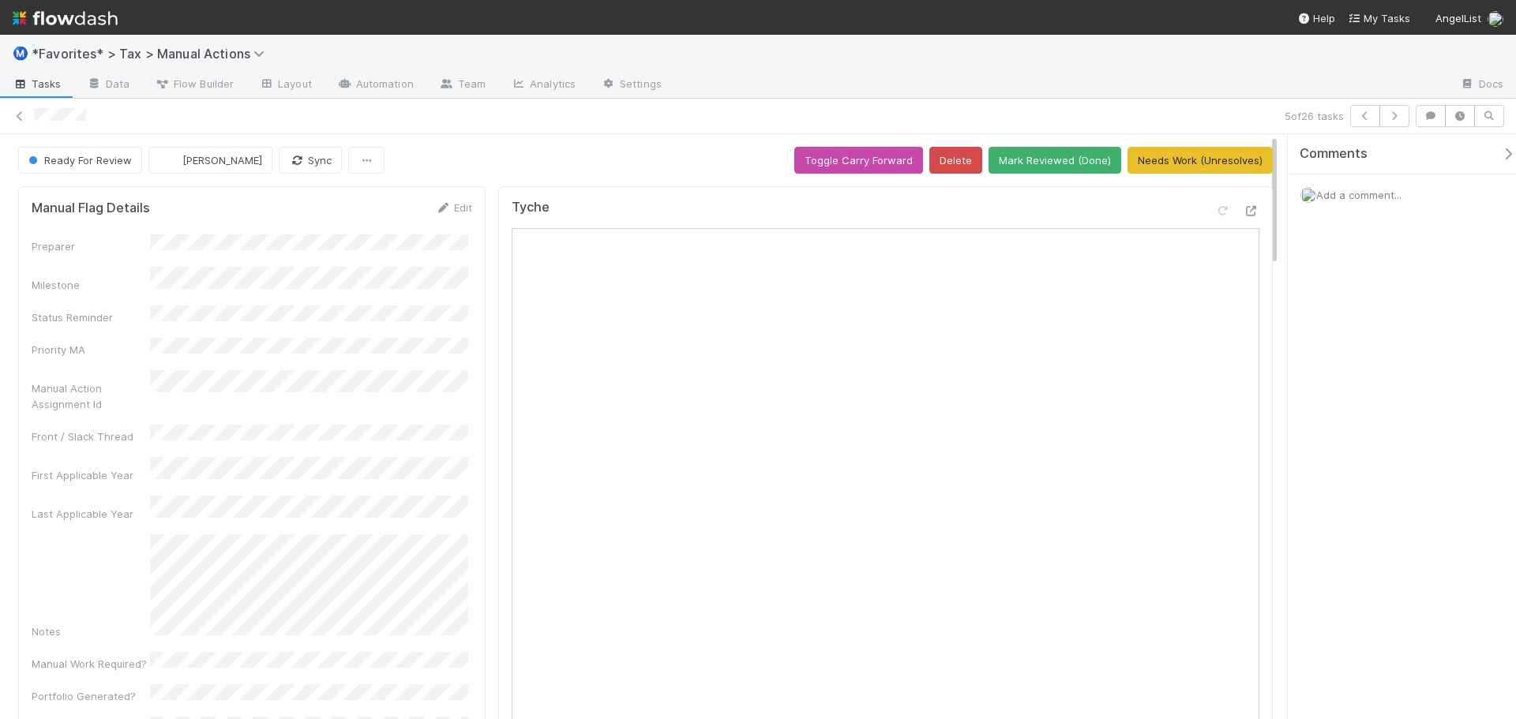
click at [1238, 219] on div at bounding box center [1237, 214] width 44 height 22
click at [1243, 209] on icon at bounding box center [1251, 211] width 16 height 10
click at [1053, 159] on button "Mark Reviewed (Done)" at bounding box center [1054, 160] width 133 height 27
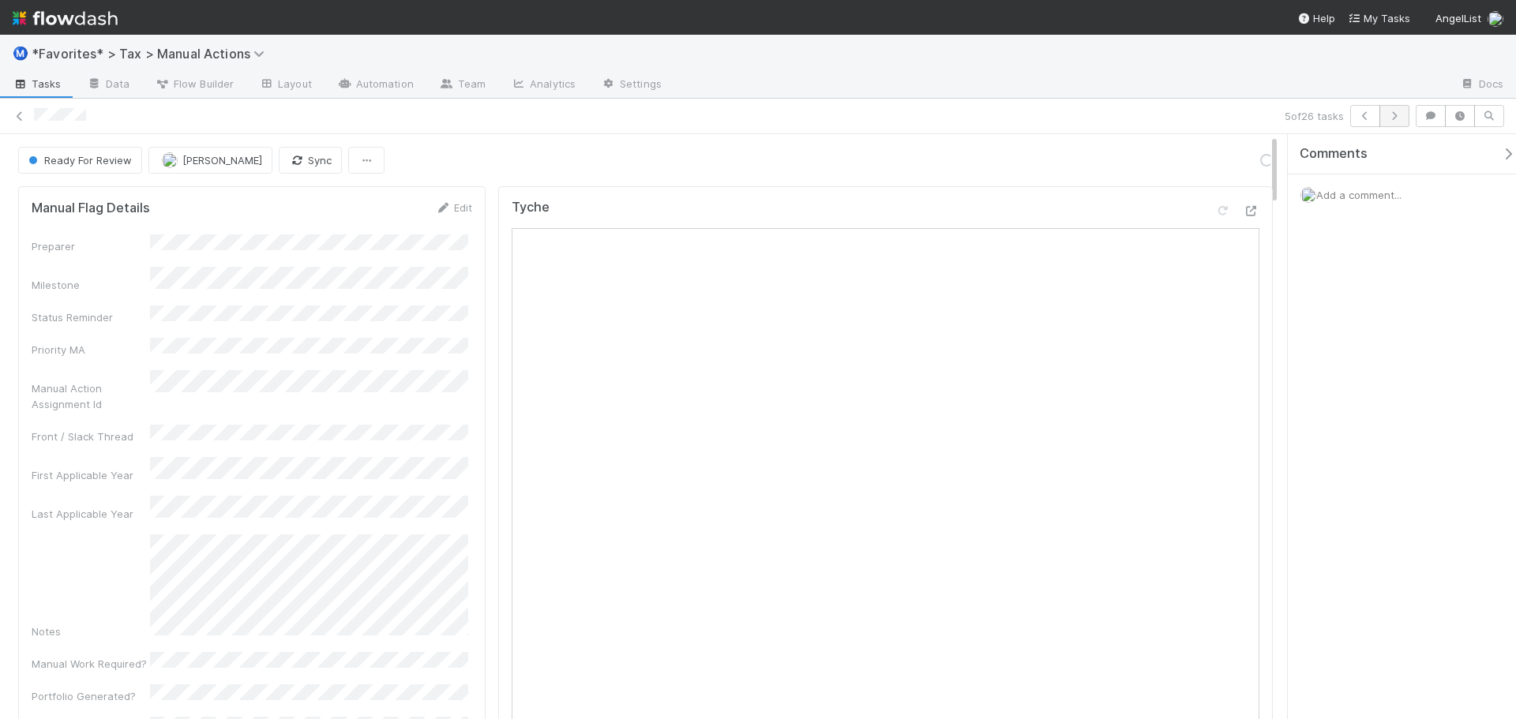
click at [1358, 93] on div at bounding box center [1060, 85] width 773 height 25
click at [1403, 120] on button "button" at bounding box center [1394, 116] width 30 height 22
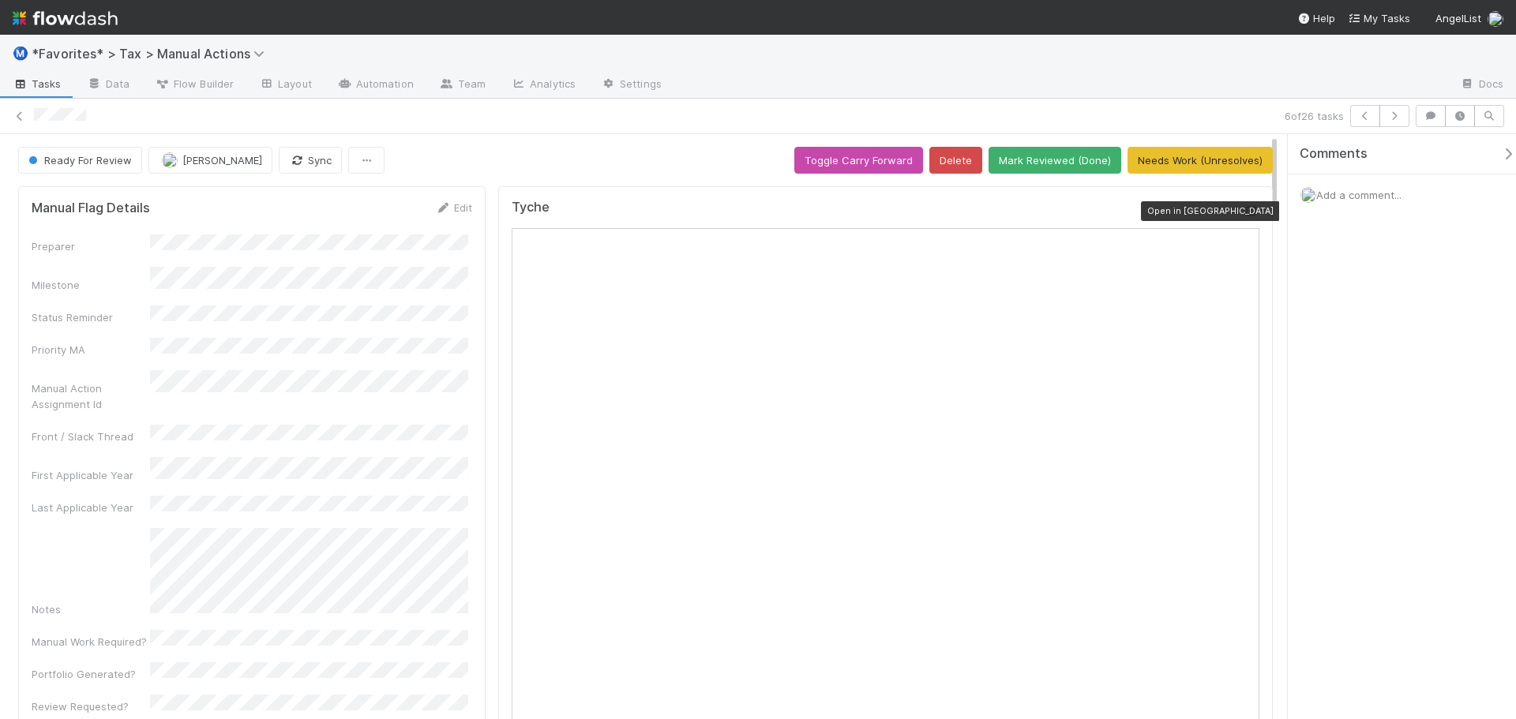
click at [1243, 209] on icon at bounding box center [1251, 211] width 16 height 10
click at [1084, 94] on div at bounding box center [1060, 85] width 773 height 25
click at [1392, 115] on icon "button" at bounding box center [1394, 115] width 16 height 9
click at [1244, 211] on icon at bounding box center [1251, 211] width 16 height 10
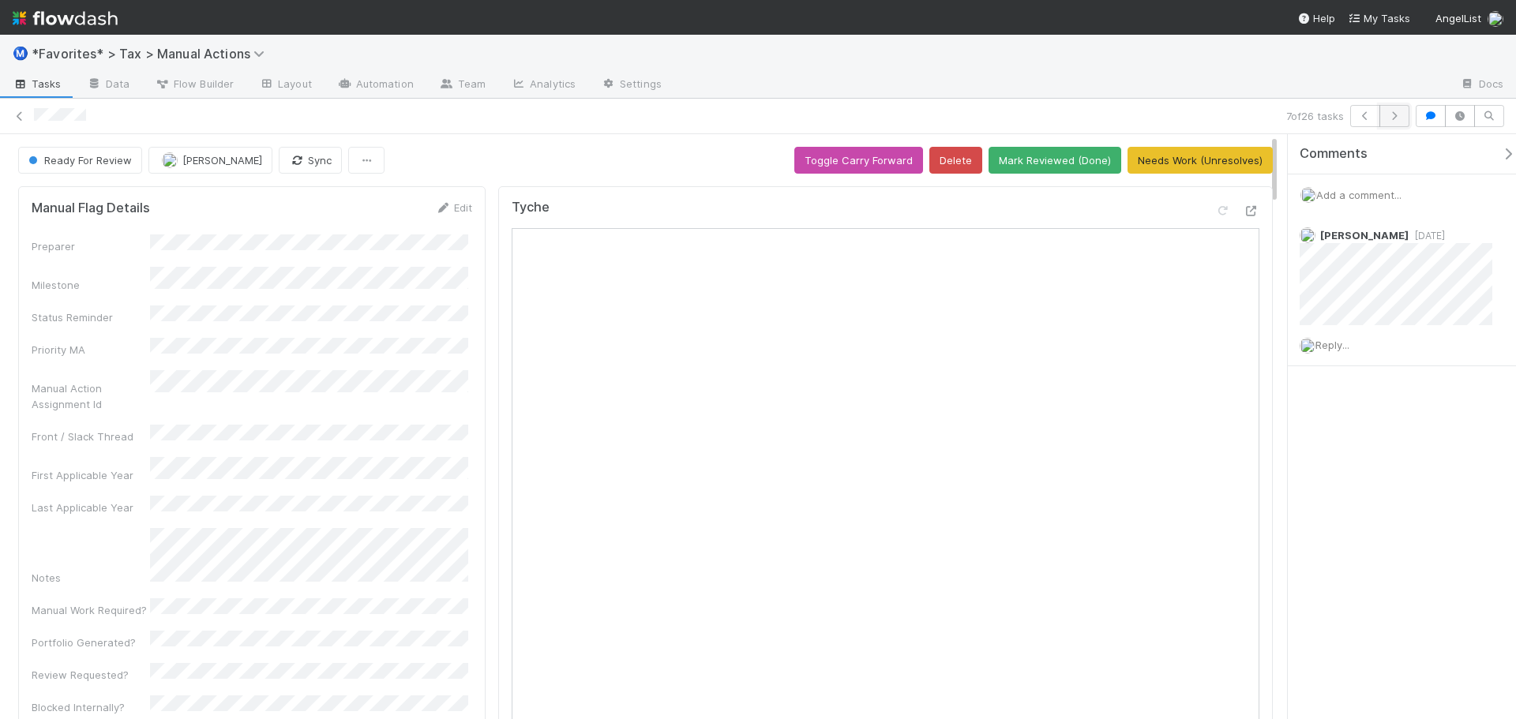
click at [1390, 115] on icon "button" at bounding box center [1394, 115] width 16 height 9
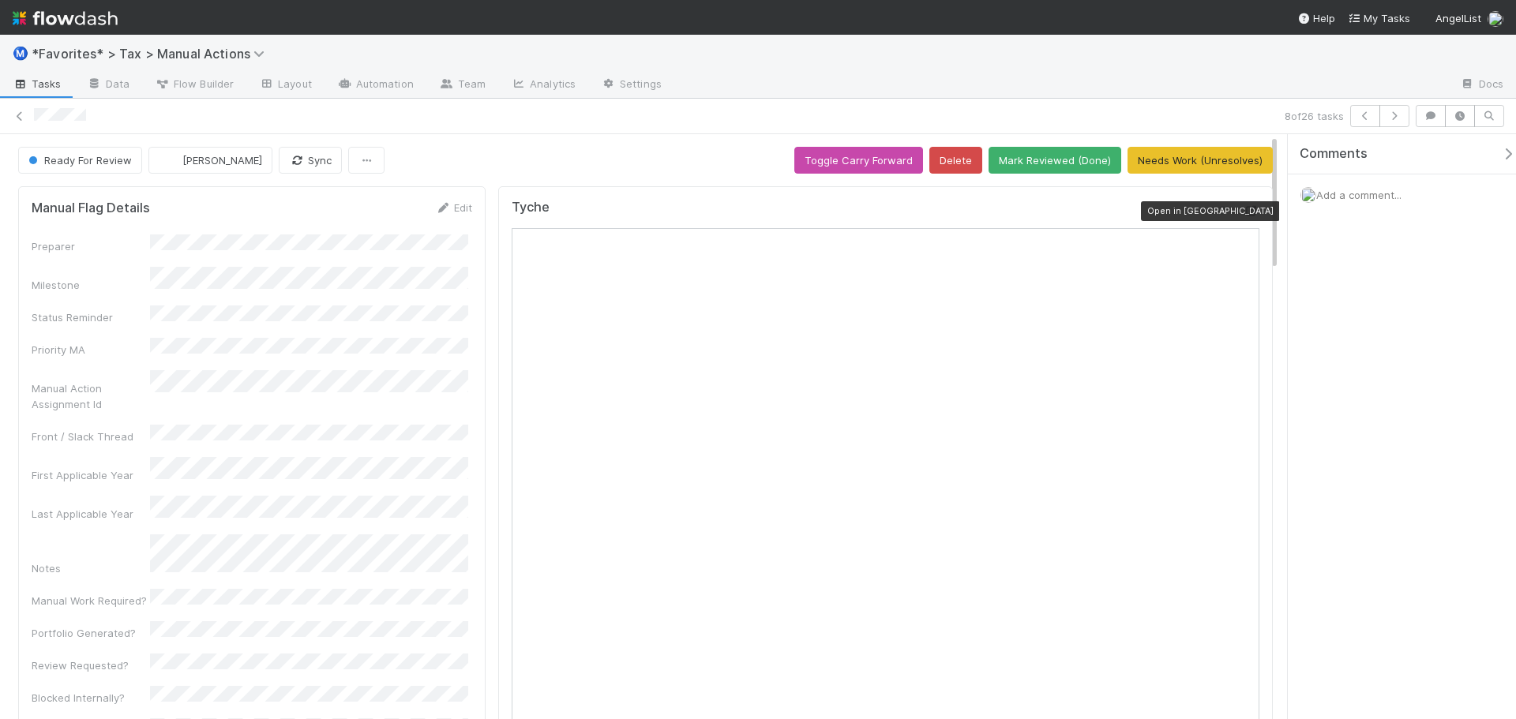
click at [1246, 213] on icon at bounding box center [1251, 211] width 16 height 10
click at [1395, 122] on button "button" at bounding box center [1394, 116] width 30 height 22
drag, startPoint x: 455, startPoint y: 353, endPoint x: 376, endPoint y: 253, distance: 127.6
click at [340, 261] on div "Preparer Milestone Status Reminder Priority MA Manual Action Assignment Id Fron…" at bounding box center [252, 707] width 440 height 946
click at [1403, 118] on button "button" at bounding box center [1394, 116] width 30 height 22
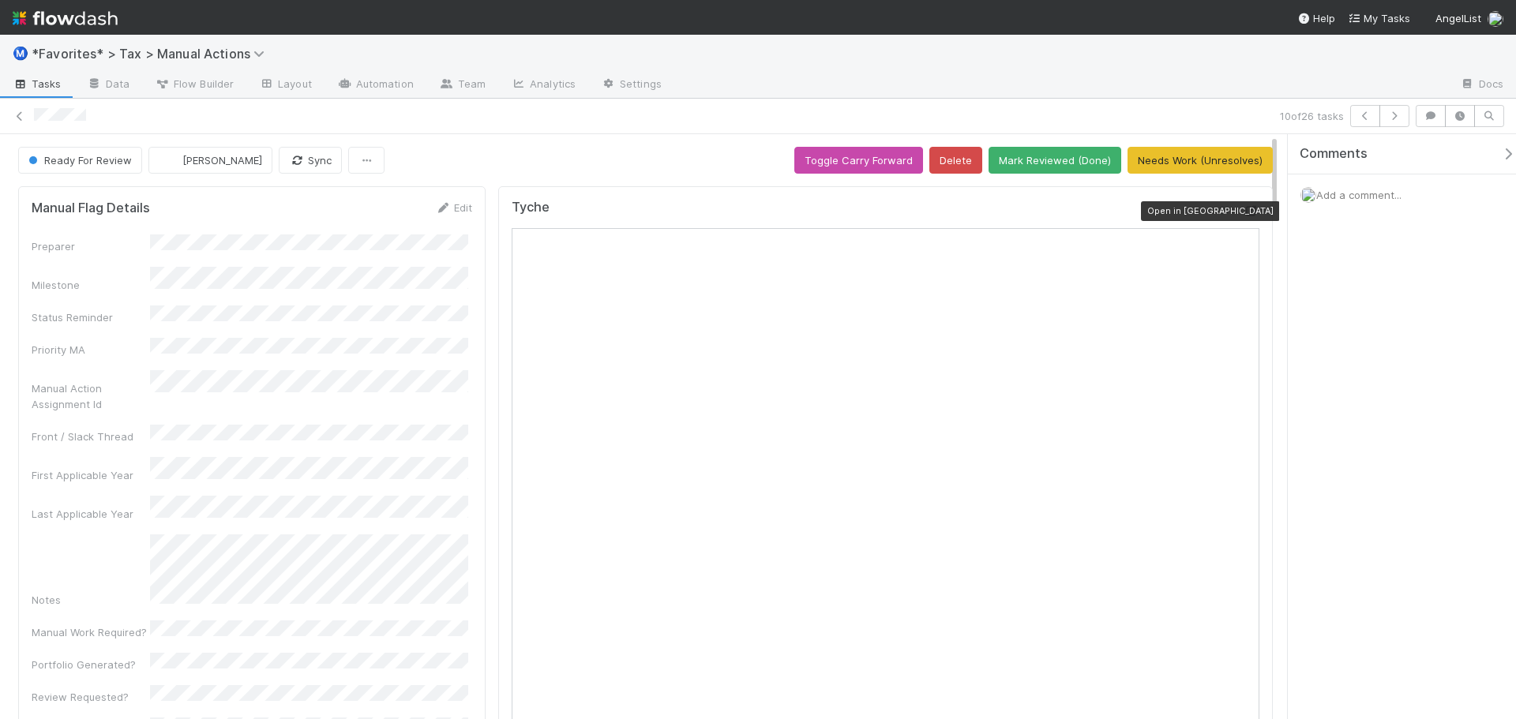
click at [1243, 212] on icon at bounding box center [1251, 211] width 16 height 10
click at [25, 121] on icon at bounding box center [20, 116] width 16 height 10
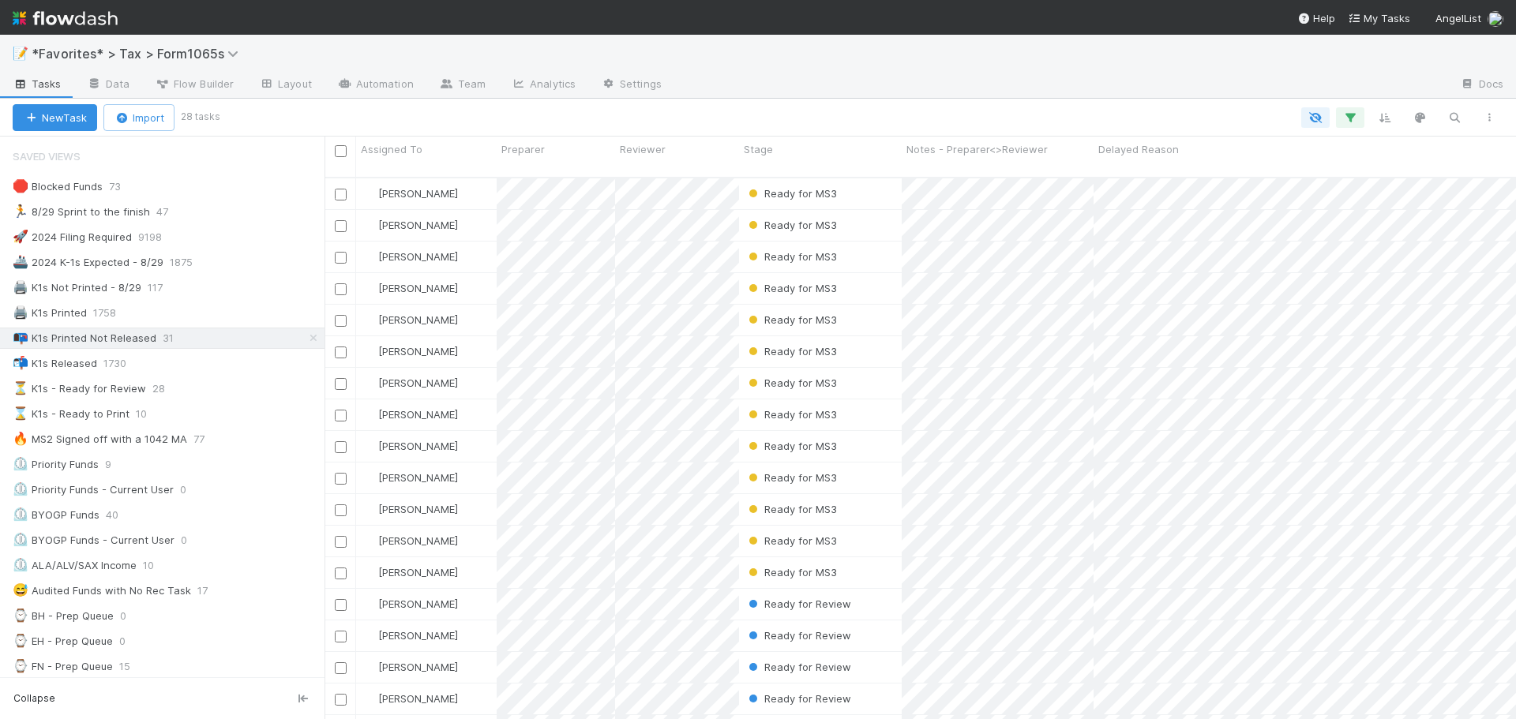
scroll to position [543, 1179]
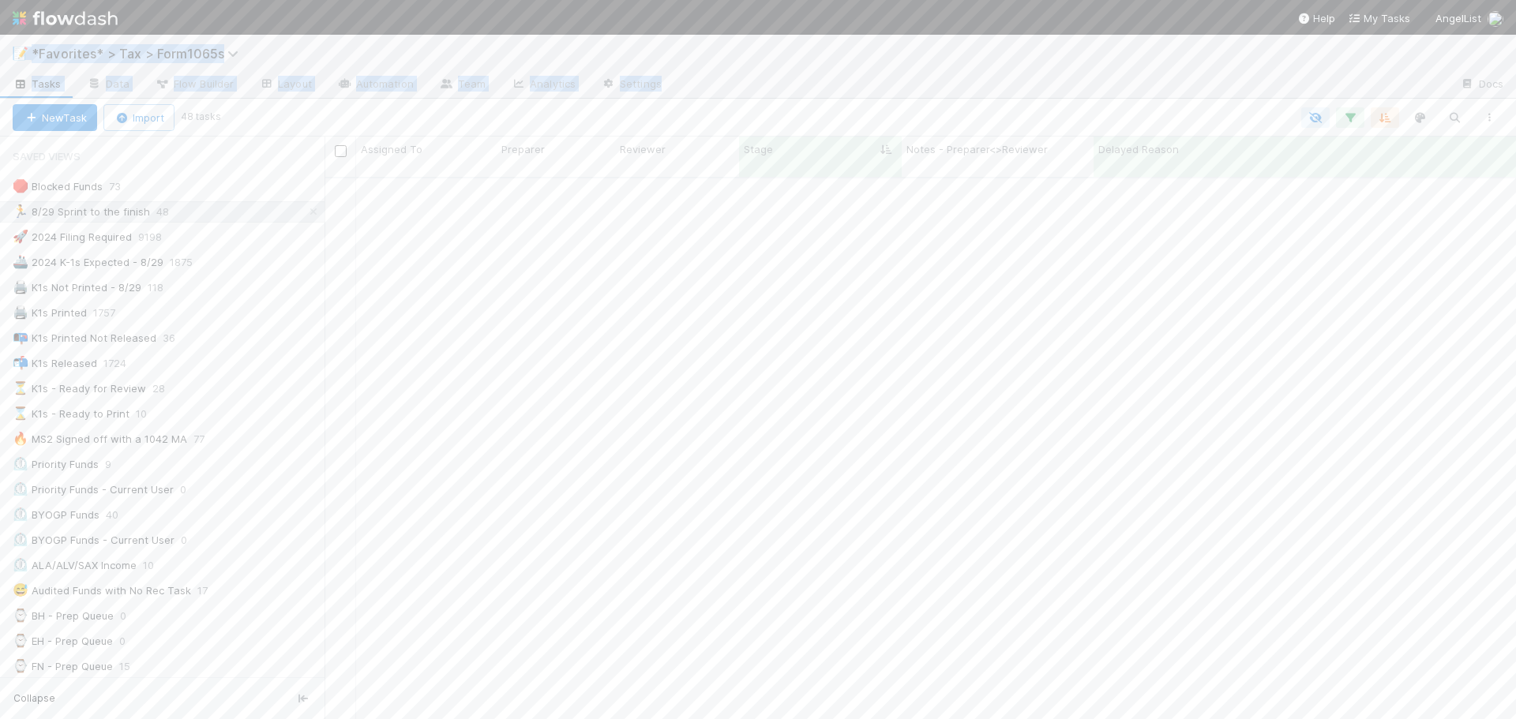
scroll to position [543, 1179]
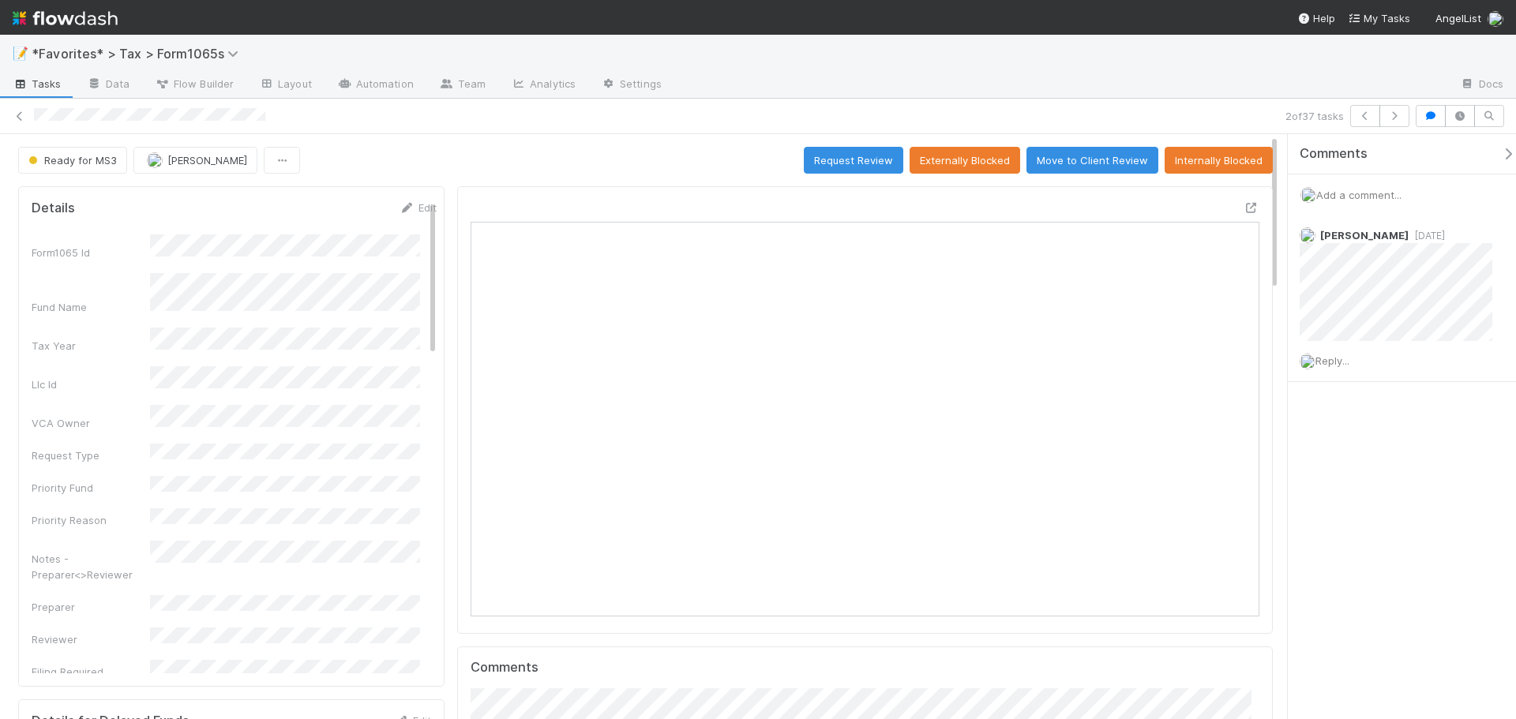
scroll to position [309, 384]
click at [1243, 208] on icon at bounding box center [1251, 208] width 16 height 10
click at [1389, 118] on icon "button" at bounding box center [1394, 115] width 16 height 9
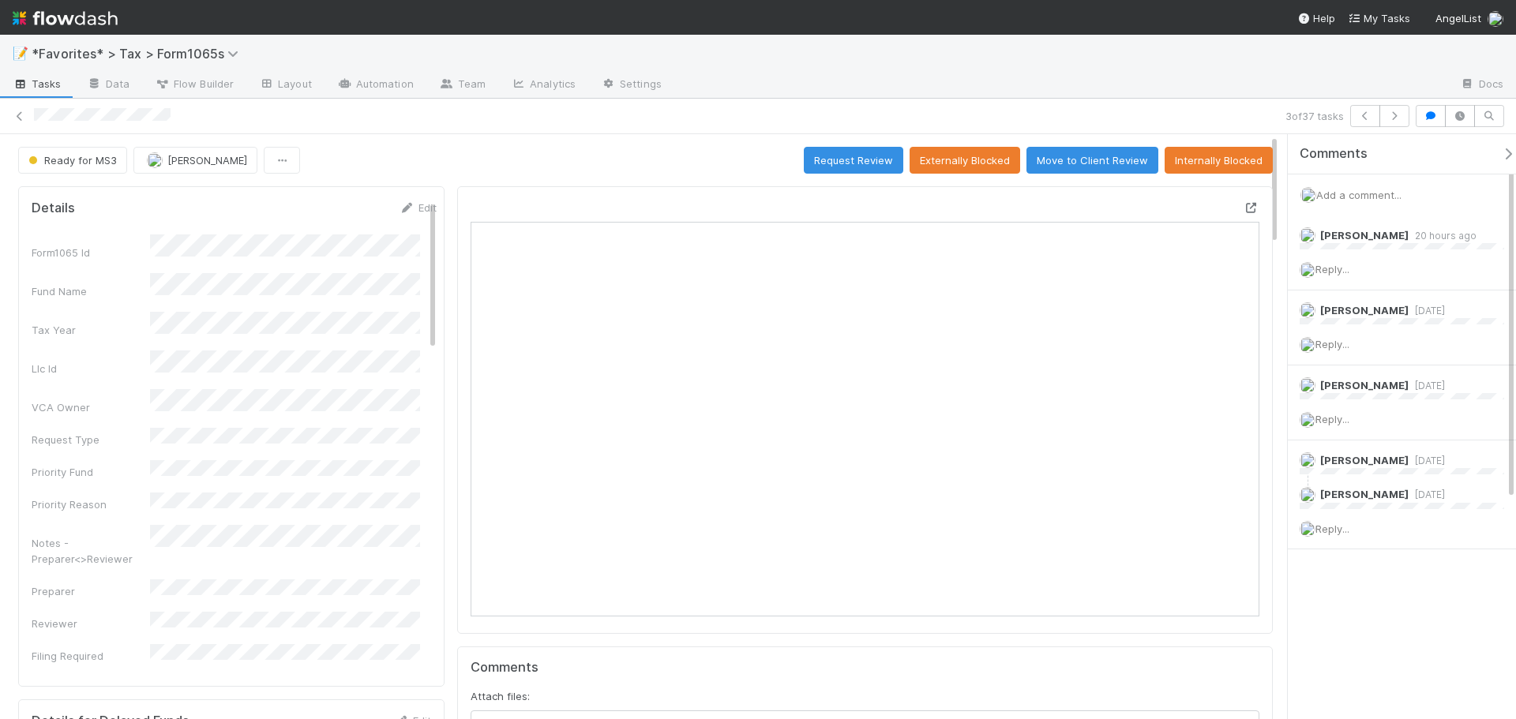
click at [1244, 211] on icon at bounding box center [1251, 208] width 16 height 10
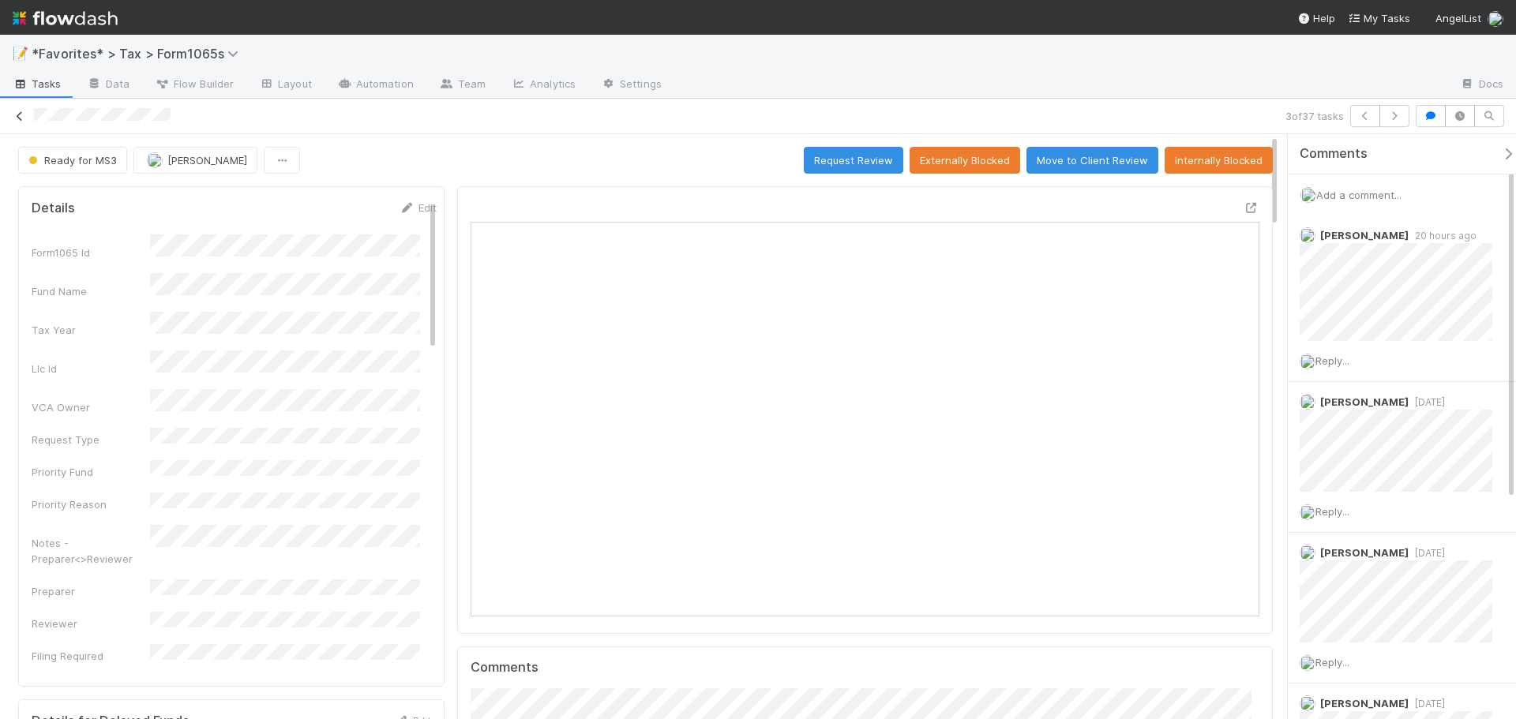
click at [22, 116] on icon at bounding box center [20, 116] width 16 height 10
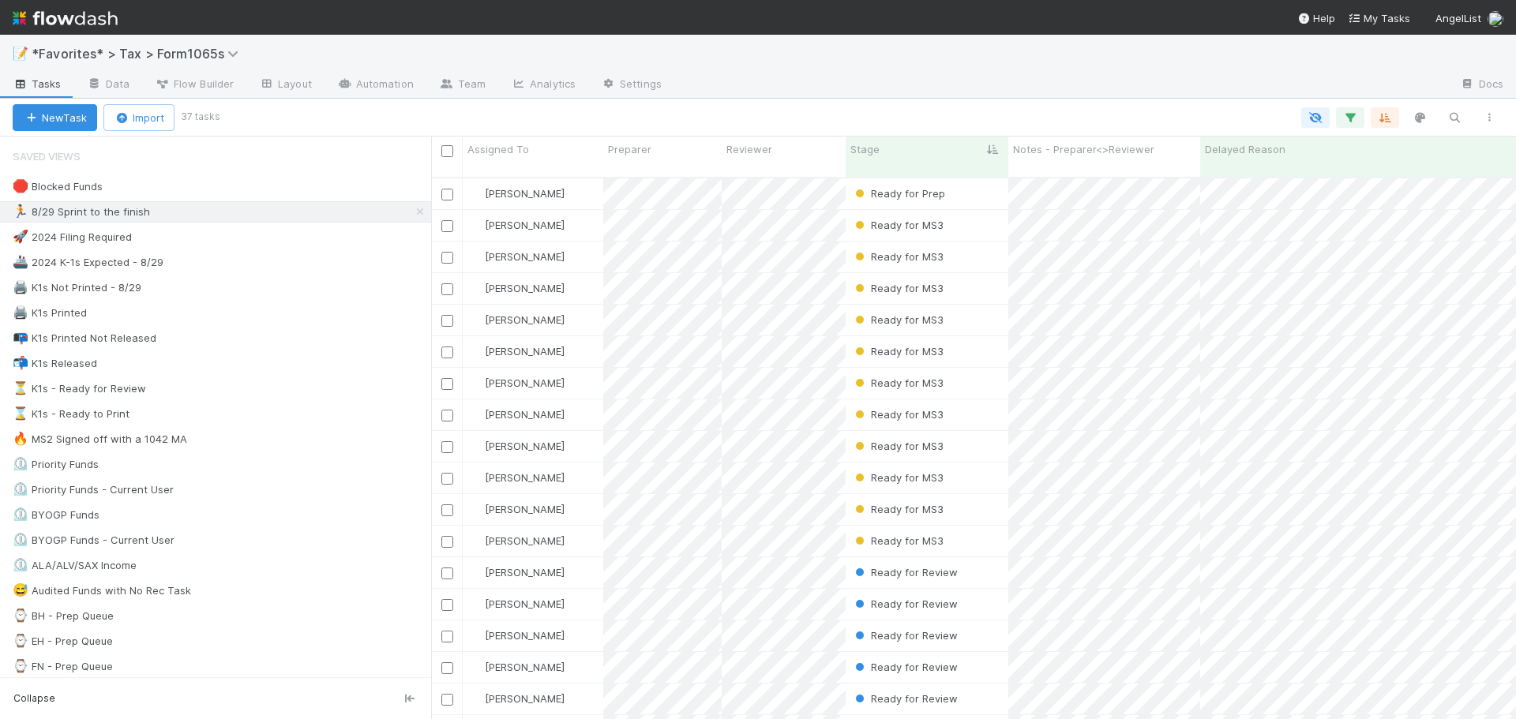
scroll to position [543, 1073]
click at [220, 216] on div "🏃 8/29 Sprint to the finish 35" at bounding box center [222, 212] width 418 height 20
click at [220, 217] on div "🏃 8/29 Sprint to the finish 35" at bounding box center [222, 212] width 418 height 20
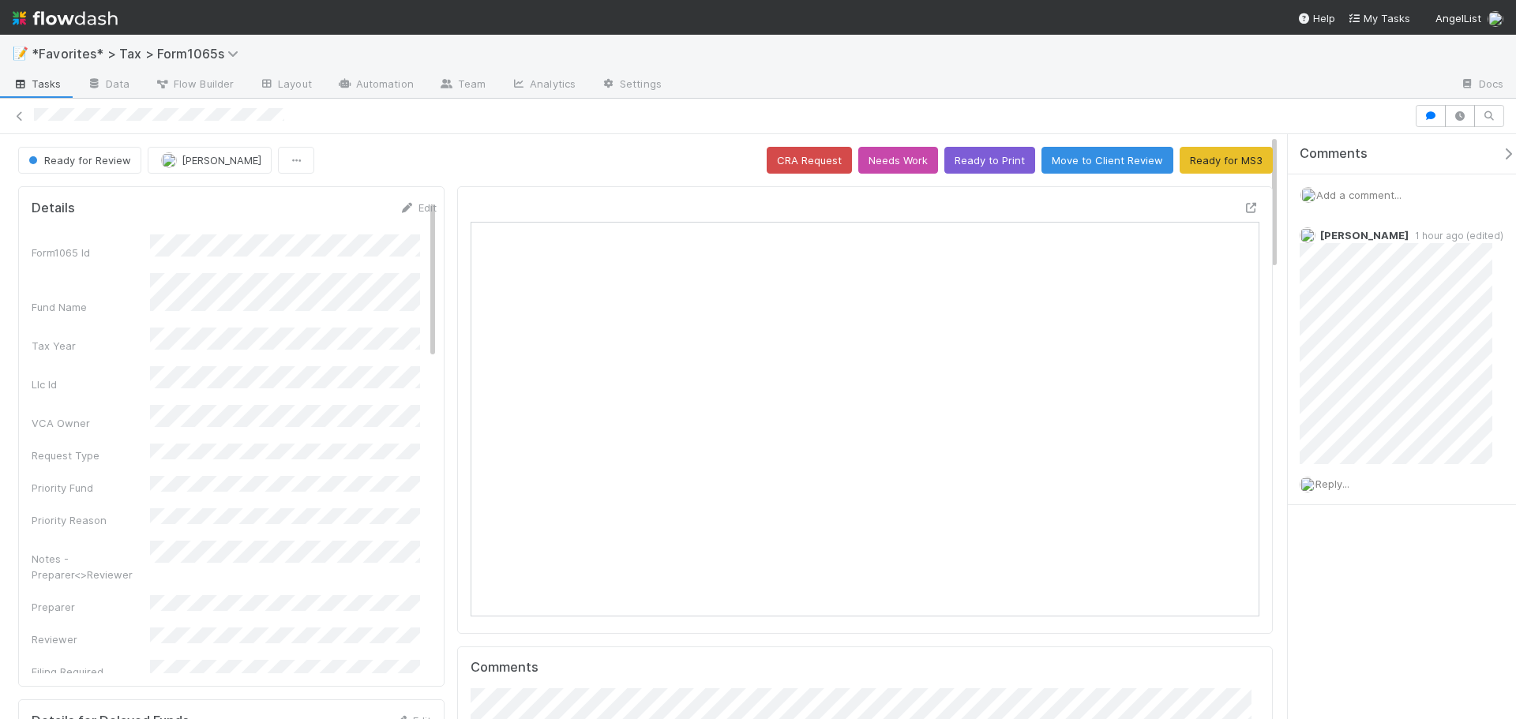
scroll to position [309, 769]
click at [1243, 210] on icon at bounding box center [1251, 208] width 16 height 10
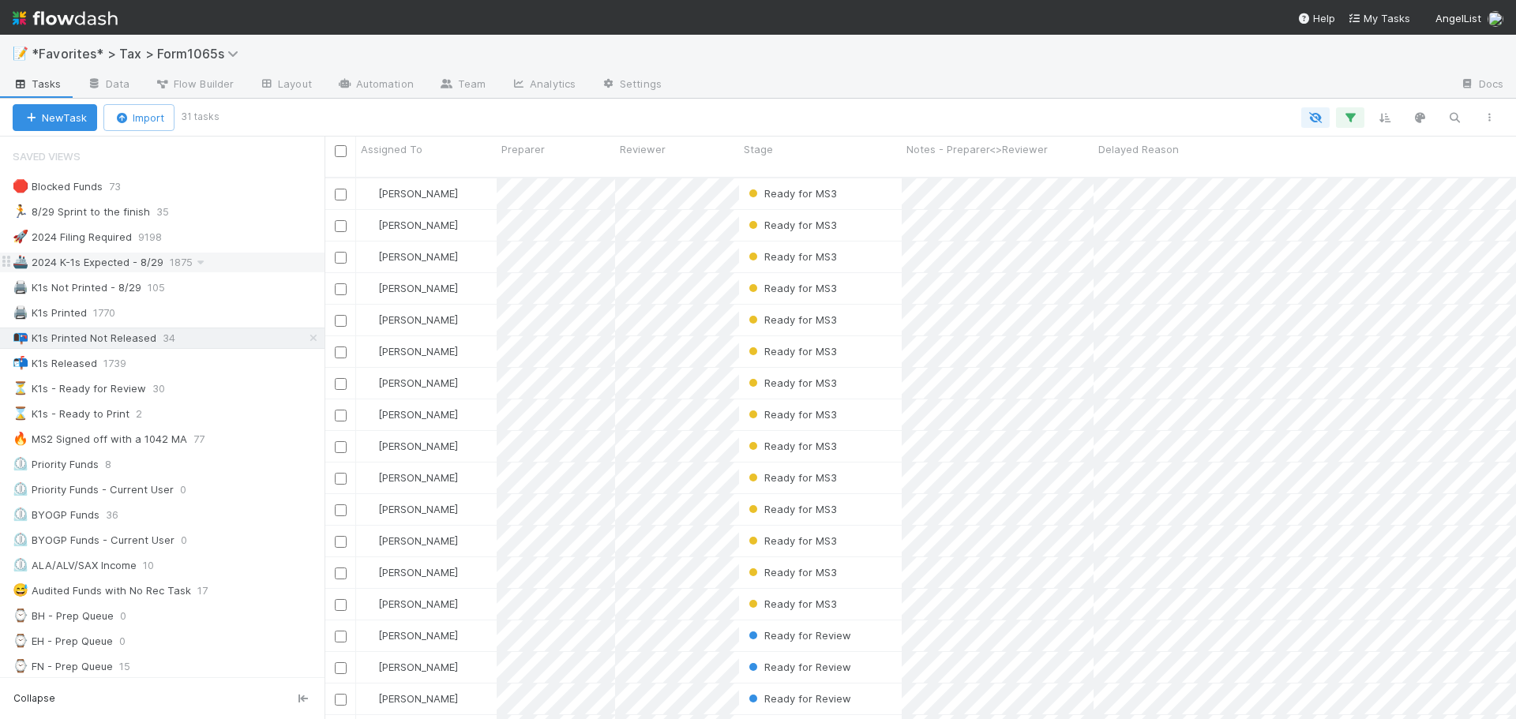
scroll to position [543, 1179]
click at [234, 345] on div "📭 K1s Printed Not Released 34" at bounding box center [169, 338] width 312 height 20
click at [226, 309] on div "🖨️ K1s Printed 1770" at bounding box center [169, 313] width 312 height 20
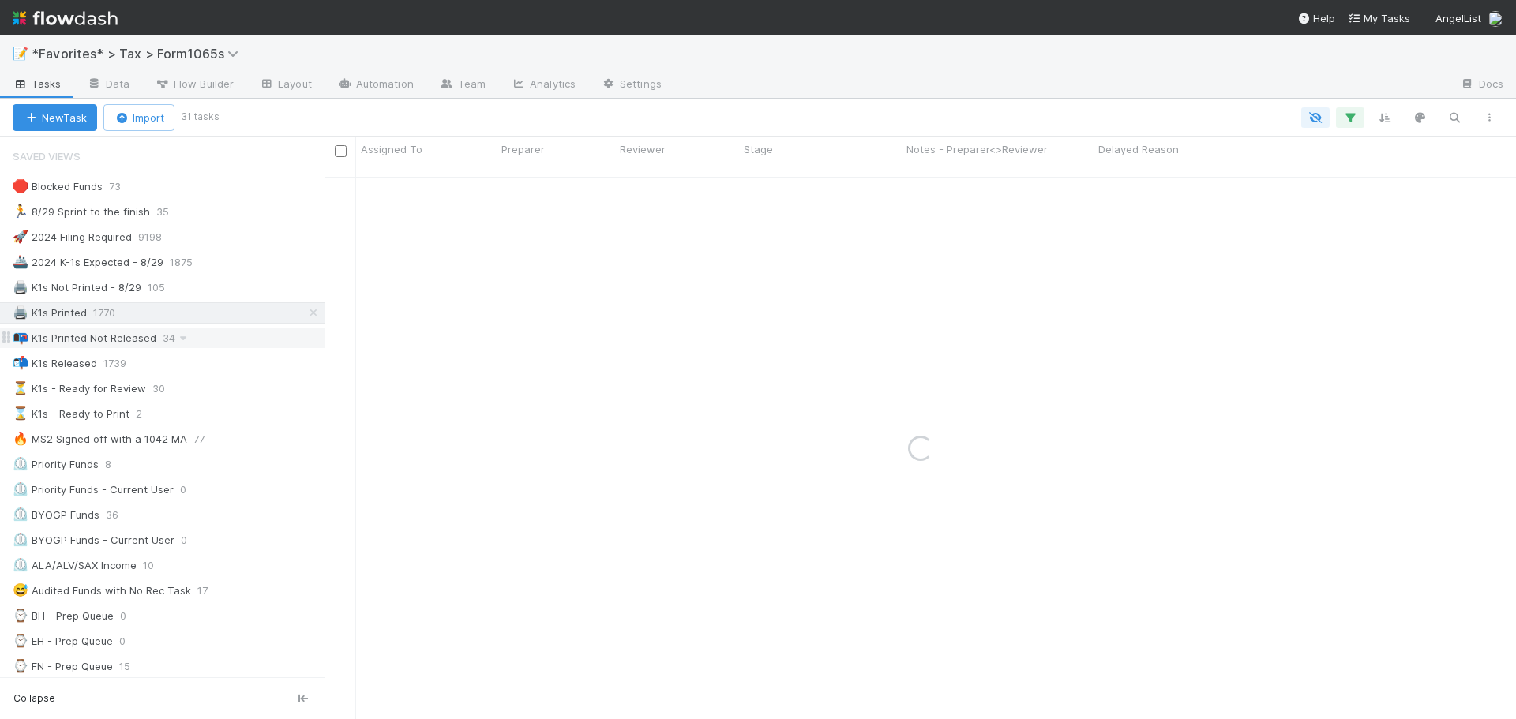
click at [233, 342] on div "📭 K1s Printed Not Released 34" at bounding box center [169, 338] width 312 height 20
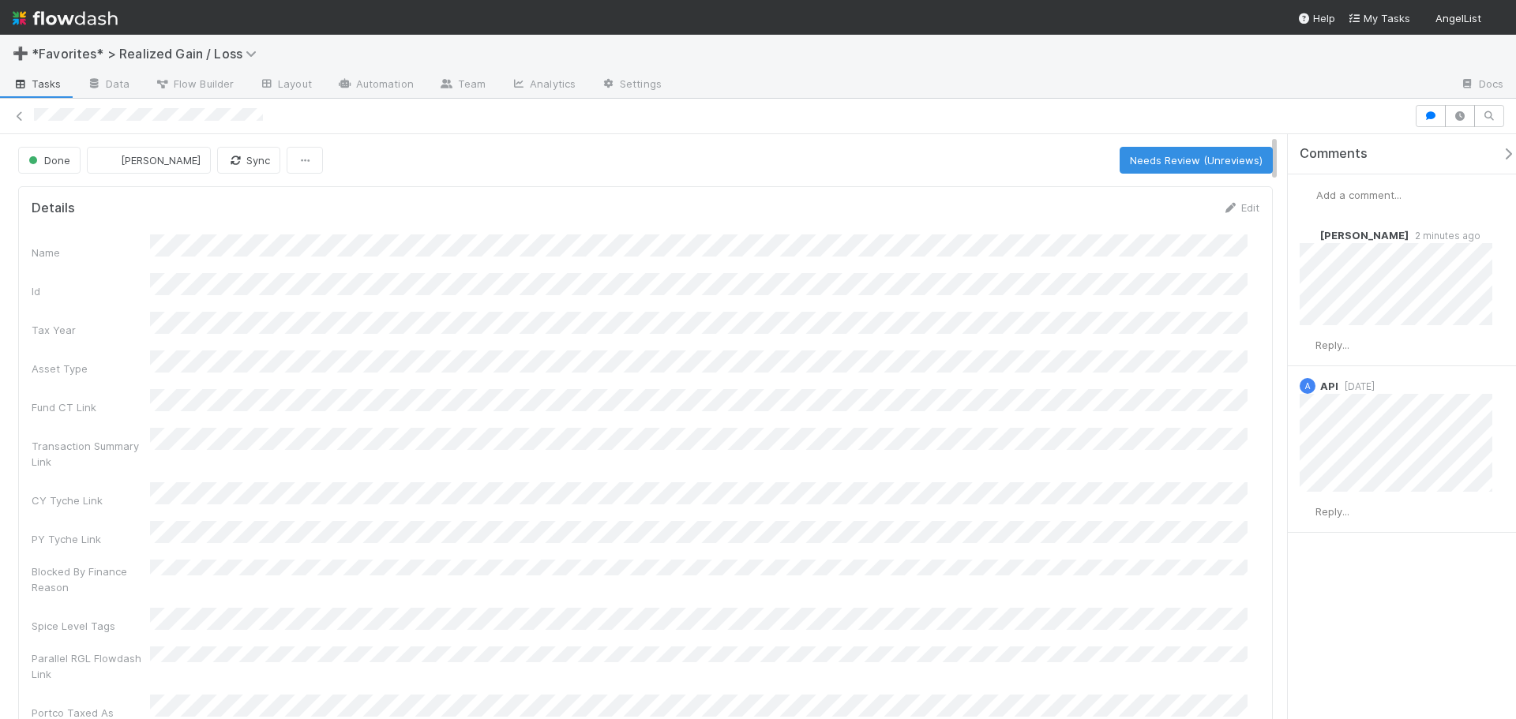
scroll to position [309, 1204]
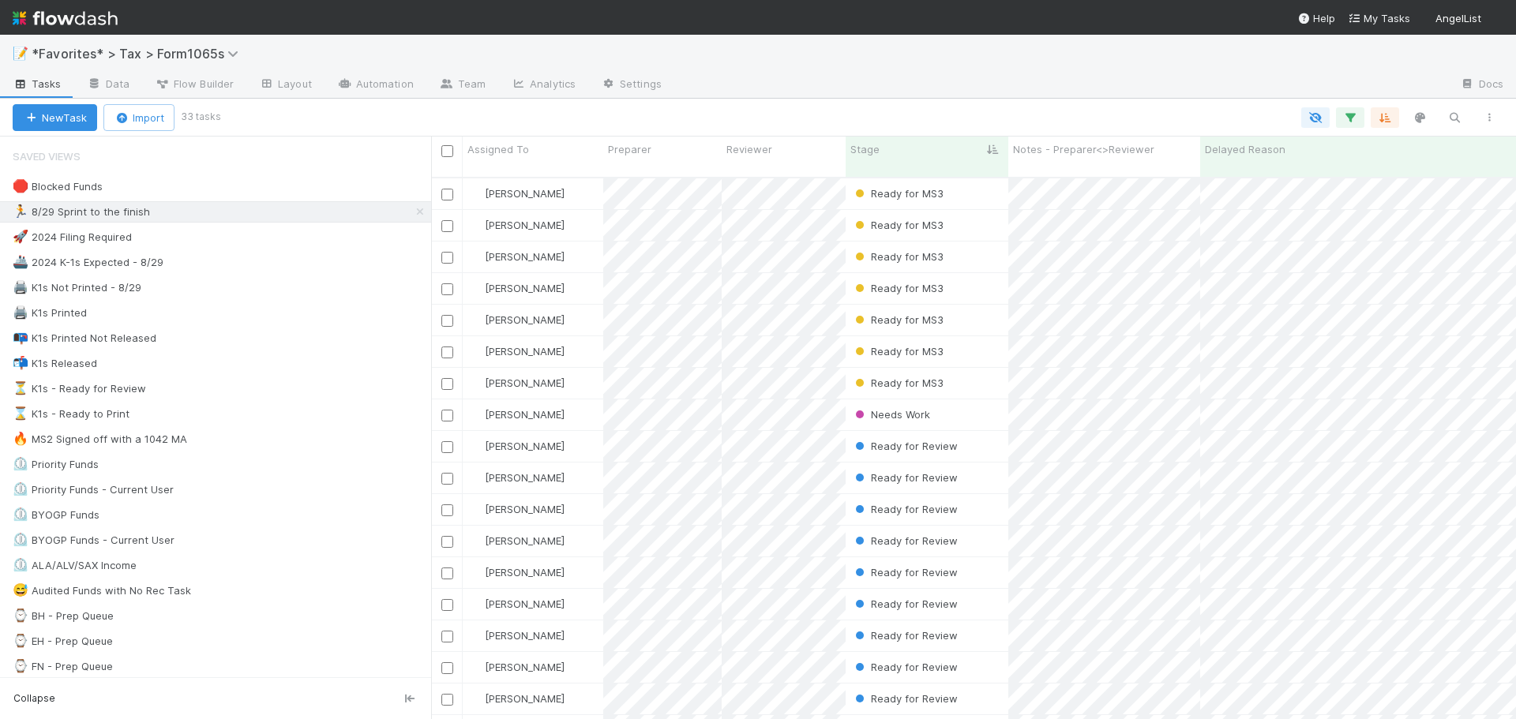
scroll to position [543, 1073]
click at [245, 188] on div "🛑 Blocked Funds" at bounding box center [222, 187] width 418 height 20
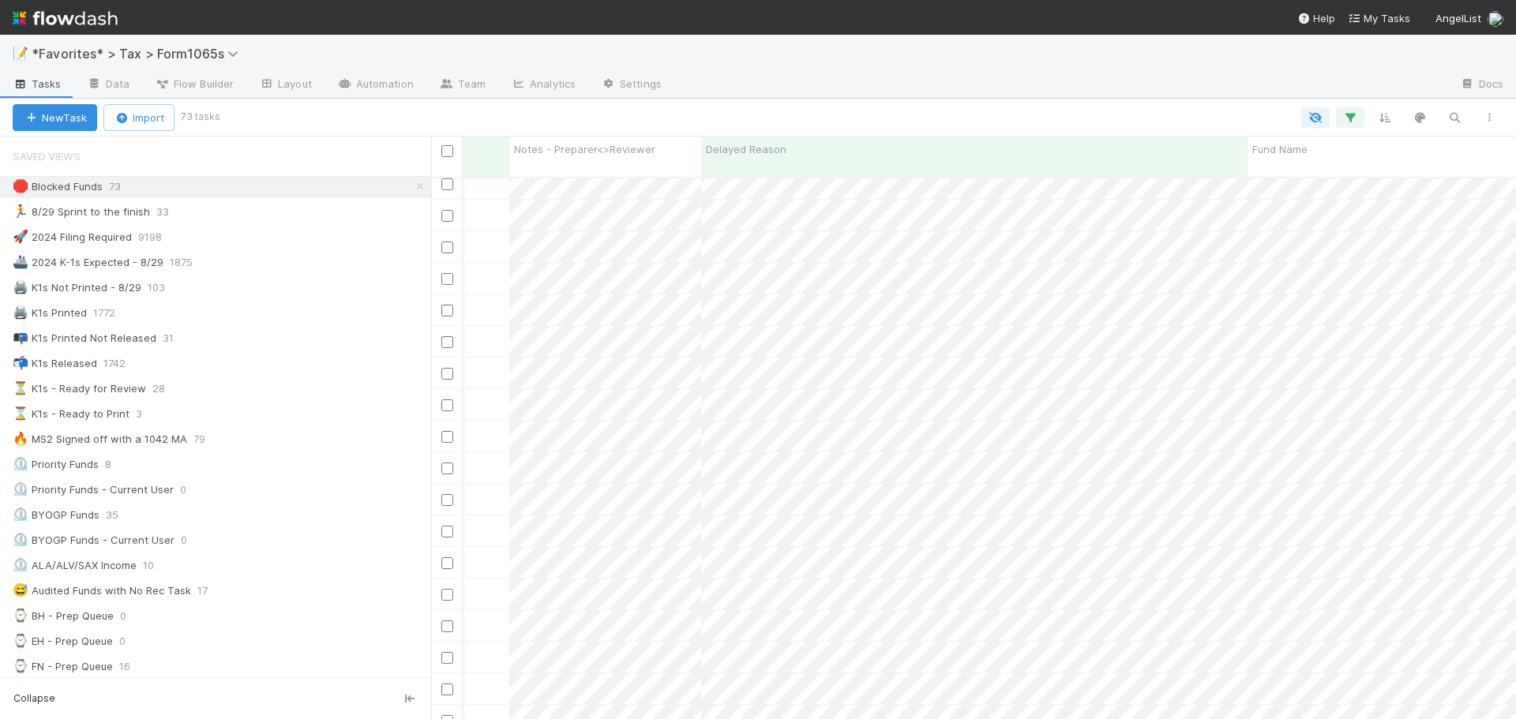
scroll to position [0, 397]
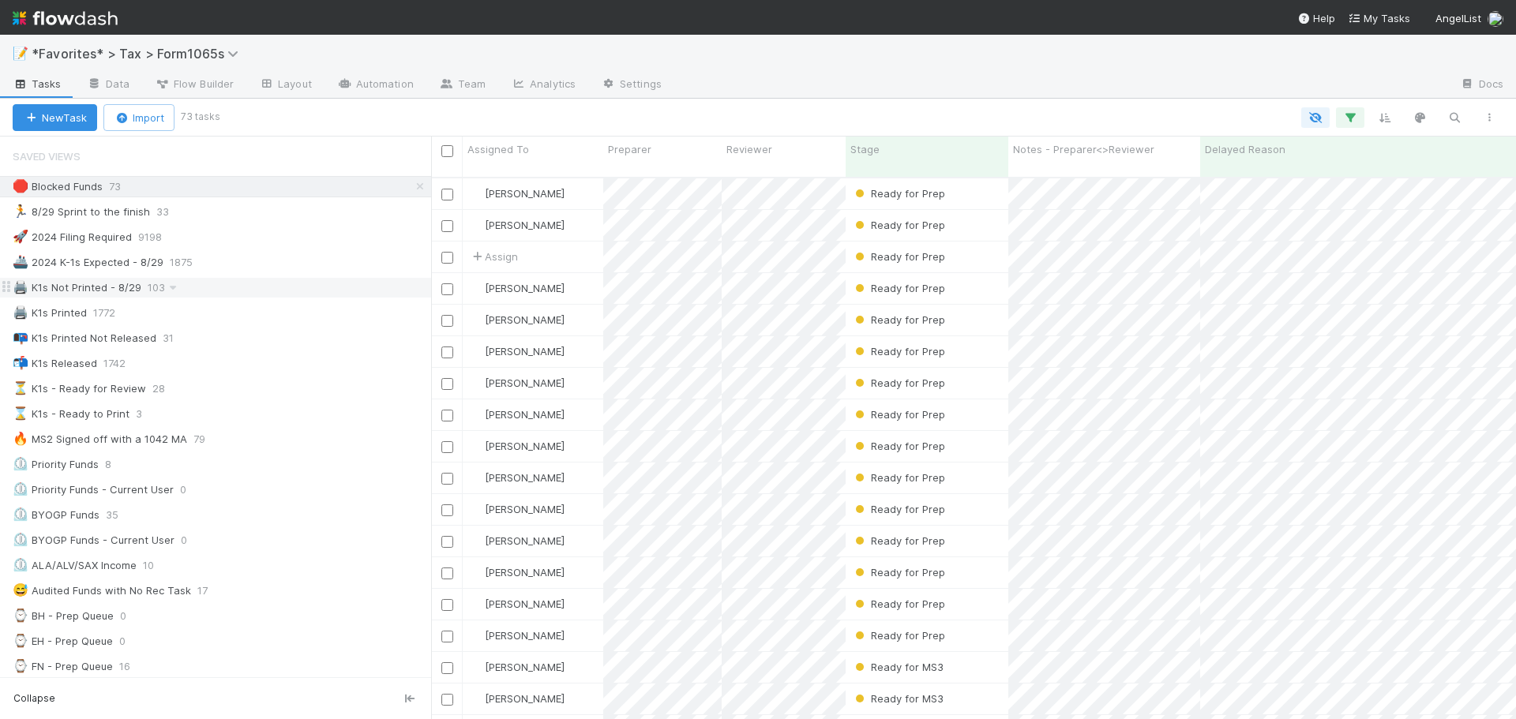
click at [269, 289] on div "🖨️ K1s Not Printed - 8/29 103" at bounding box center [222, 288] width 418 height 20
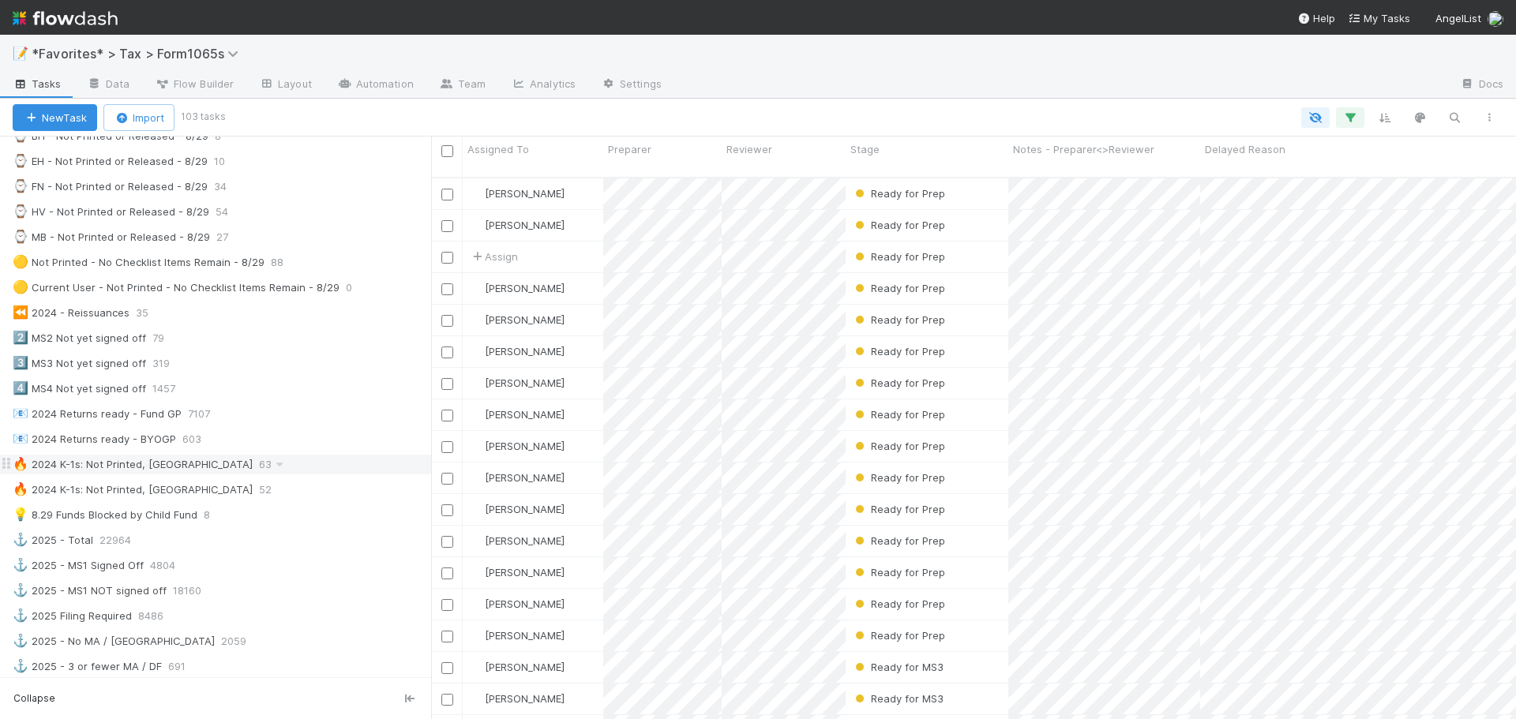
click at [283, 467] on div "🔥 2024 K-1s: Not Printed, Has States 63" at bounding box center [222, 465] width 418 height 20
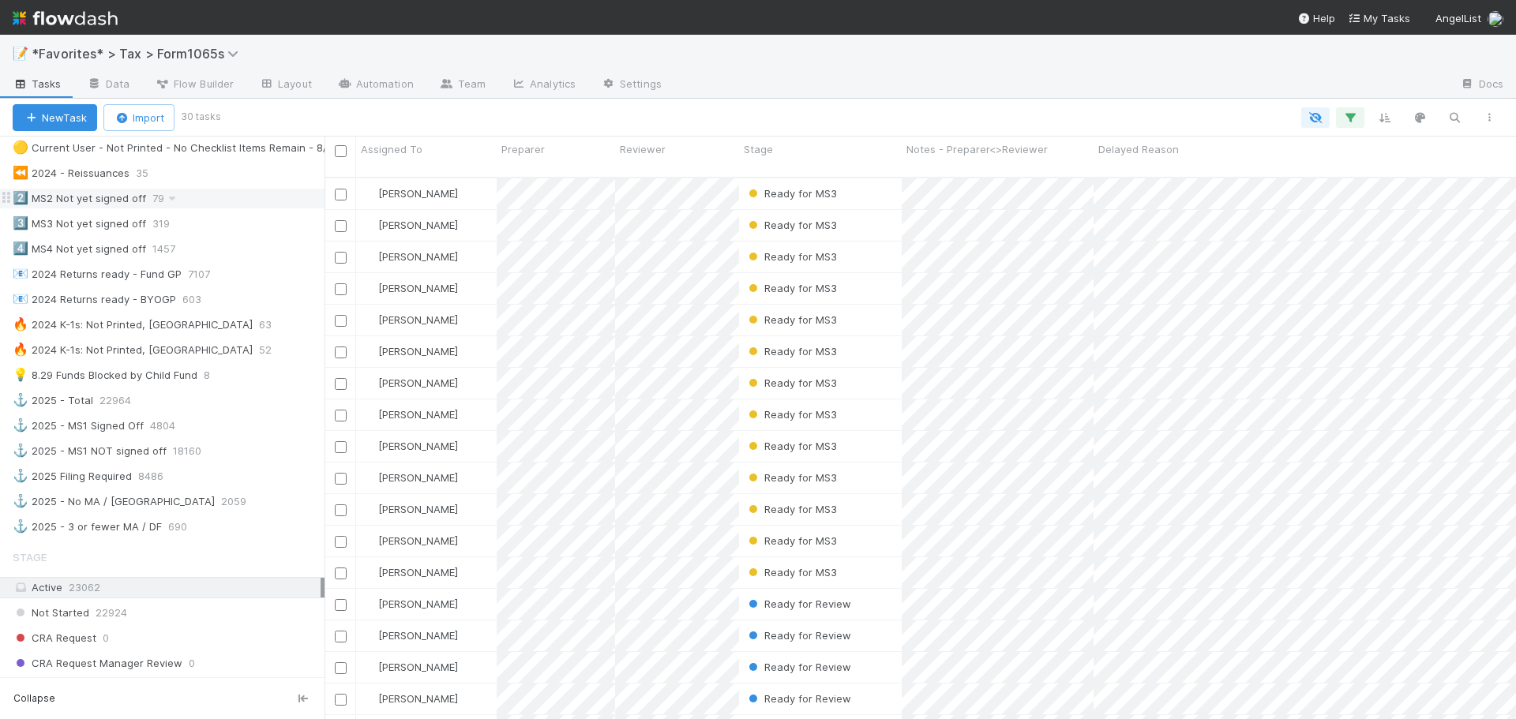
scroll to position [789, 0]
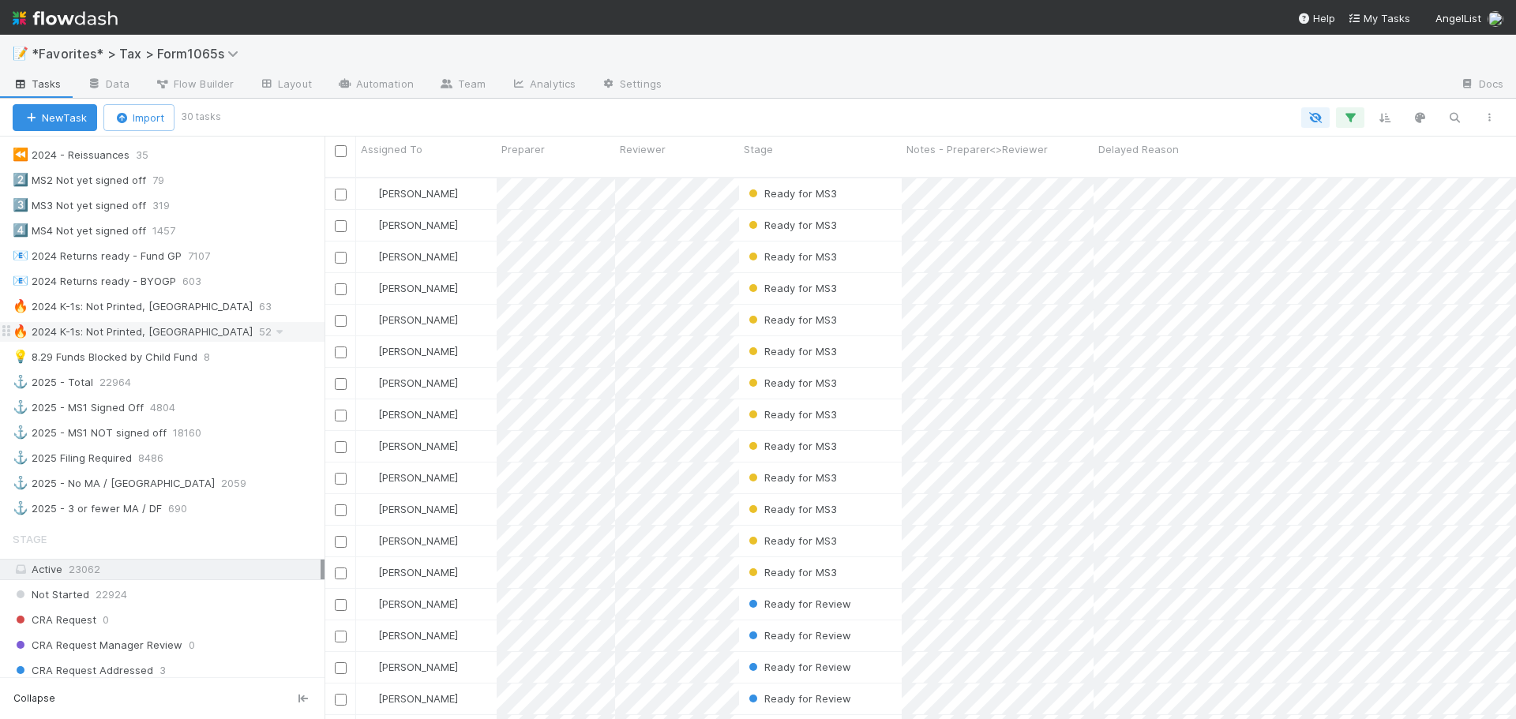
click at [102, 328] on div "🔥 2024 K-1s: Not Printed, No States" at bounding box center [133, 332] width 240 height 20
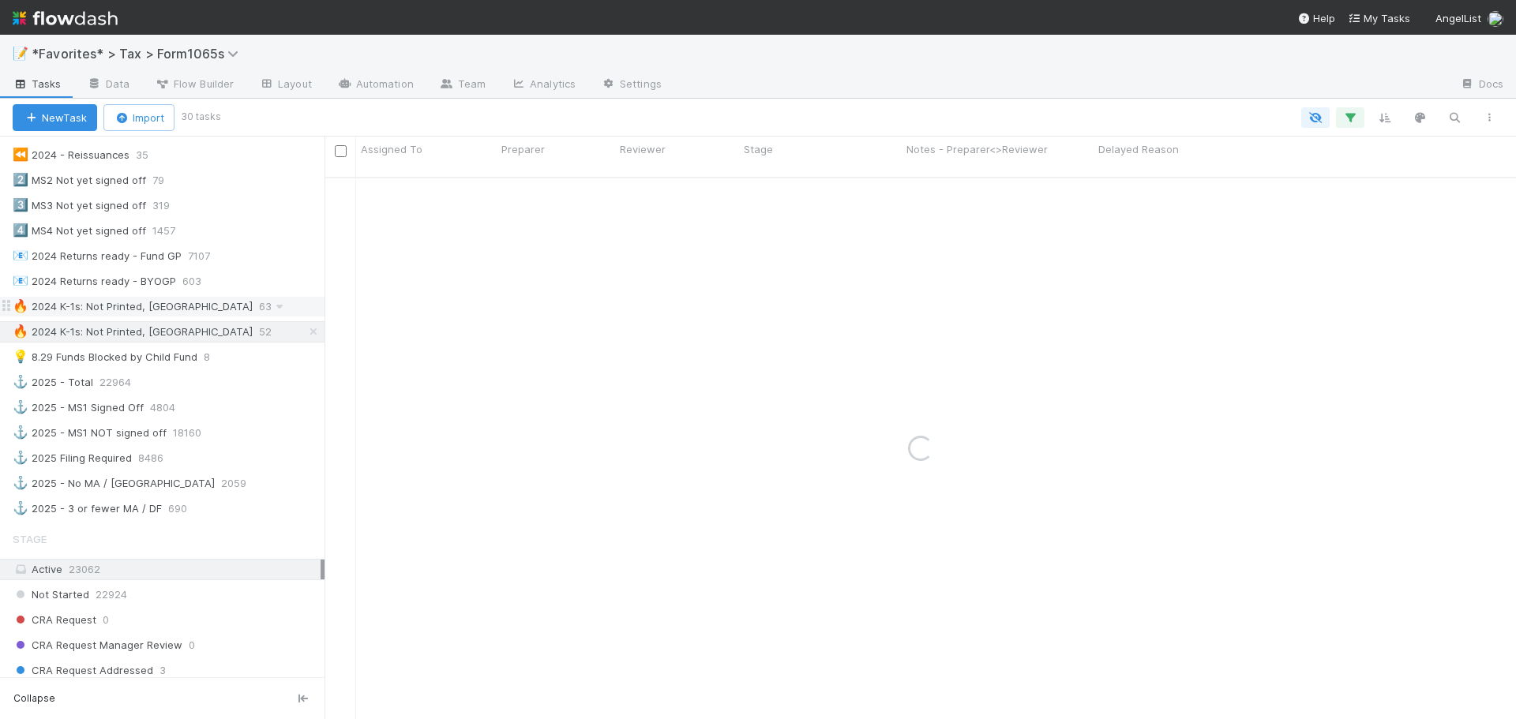
click at [106, 309] on div "🔥 2024 K-1s: Not Printed, Has [GEOGRAPHIC_DATA]" at bounding box center [133, 307] width 240 height 20
